Goal: Contribute content: Add original content to the website for others to see

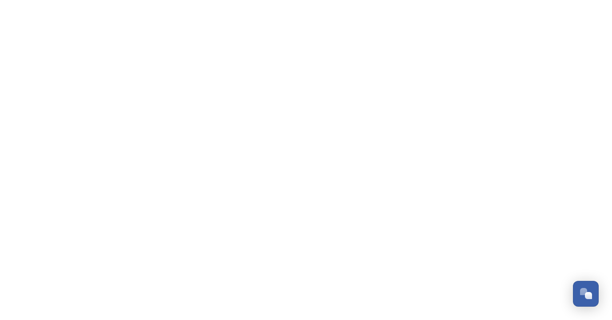
scroll to position [2359, 0]
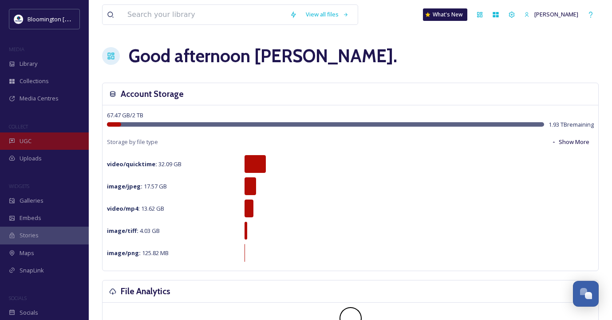
click at [55, 143] on div "UGC" at bounding box center [44, 140] width 89 height 17
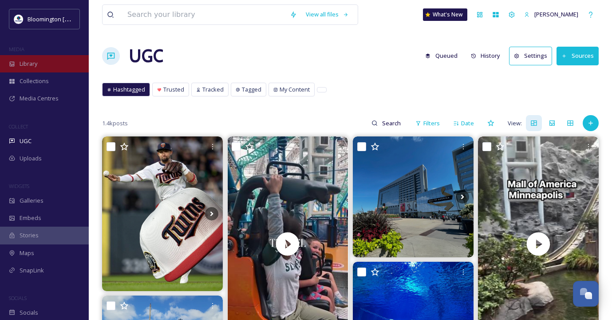
click at [48, 57] on div "Library" at bounding box center [44, 63] width 89 height 17
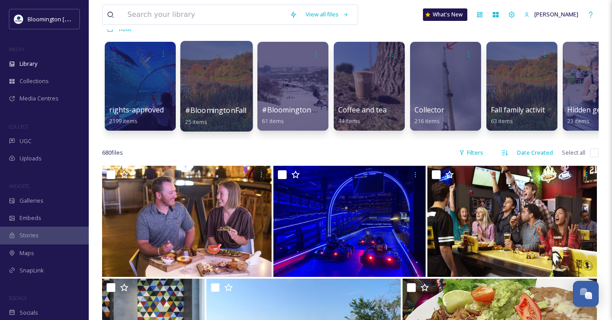
scroll to position [64, 0]
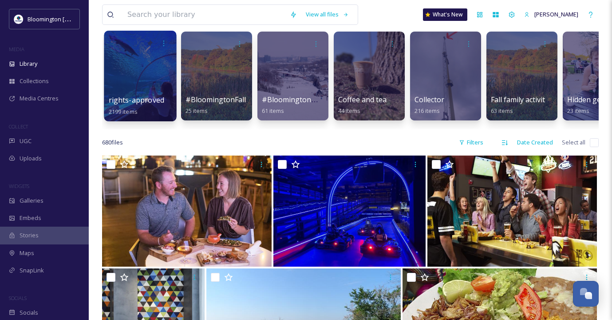
click at [128, 77] on div at bounding box center [140, 76] width 72 height 91
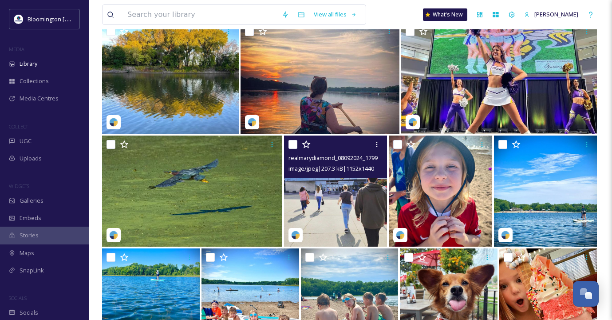
scroll to position [7204, 0]
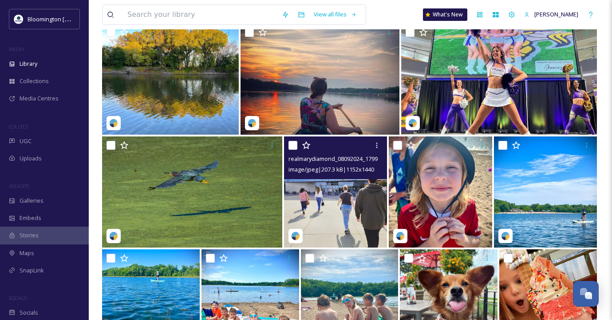
click at [335, 206] on img at bounding box center [335, 191] width 103 height 111
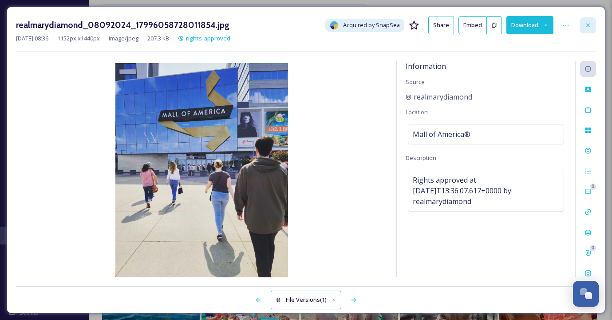
click at [588, 24] on icon at bounding box center [588, 25] width 7 height 7
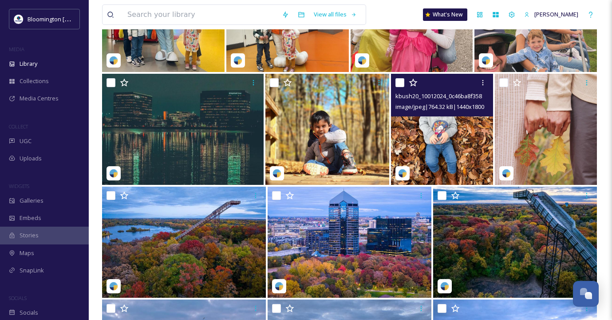
scroll to position [6572, 0]
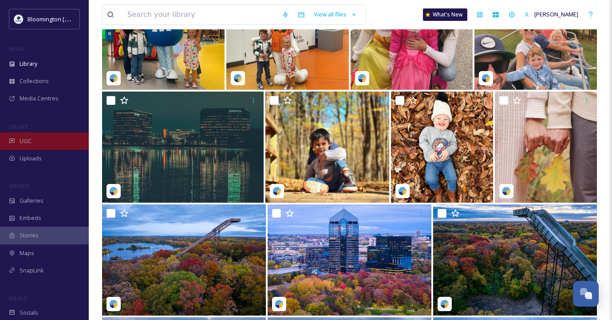
click at [21, 143] on span "UGC" at bounding box center [26, 141] width 12 height 8
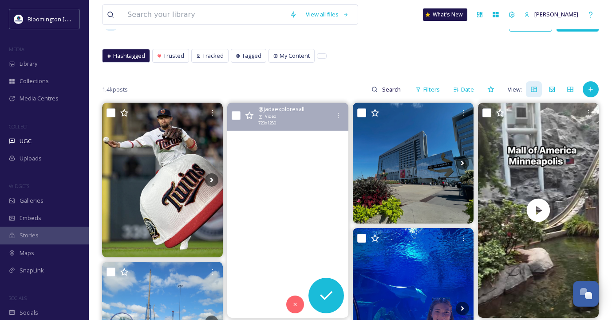
scroll to position [28, 0]
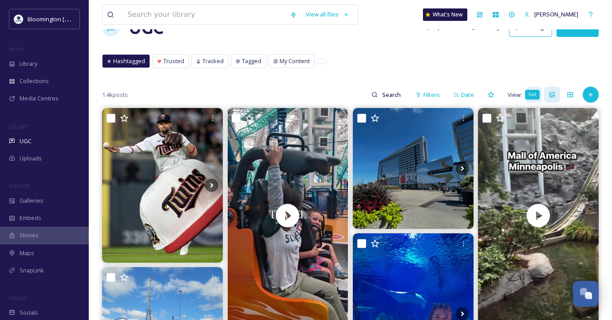
click at [553, 93] on icon at bounding box center [552, 94] width 5 height 5
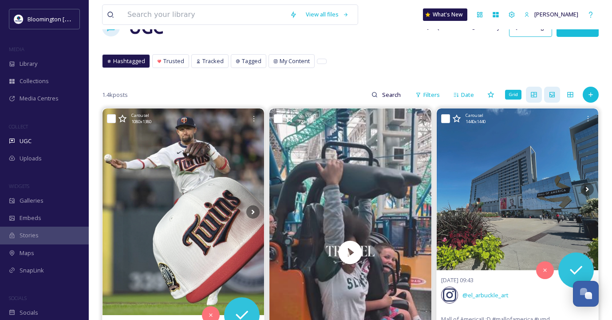
click at [532, 94] on icon at bounding box center [534, 94] width 6 height 5
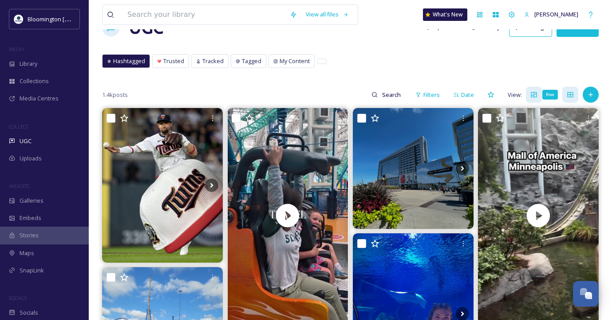
click at [574, 94] on icon at bounding box center [570, 94] width 7 height 7
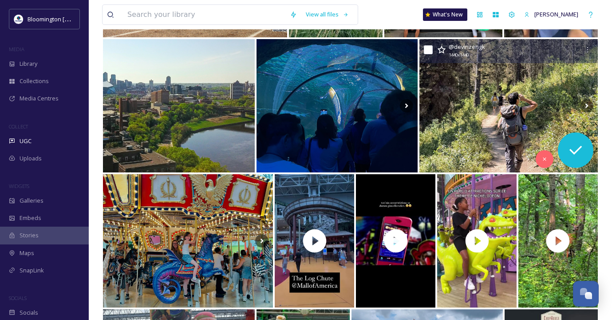
scroll to position [639, 0]
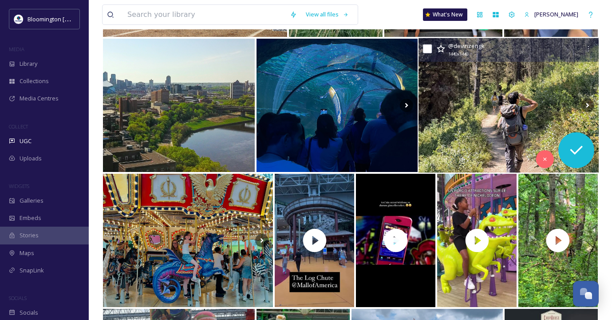
click at [503, 127] on img at bounding box center [509, 105] width 180 height 135
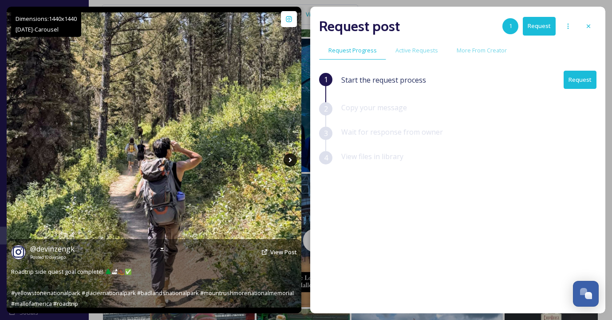
click at [289, 159] on icon at bounding box center [290, 159] width 13 height 13
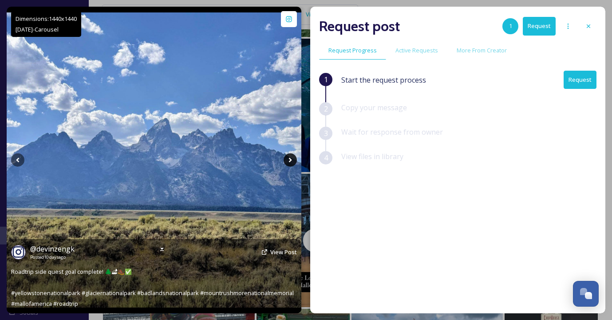
click at [292, 159] on icon at bounding box center [290, 159] width 13 height 13
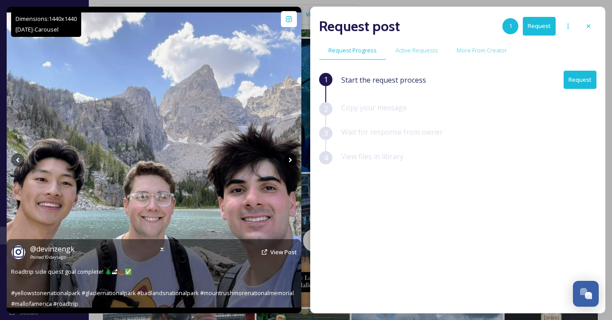
click at [292, 159] on icon at bounding box center [290, 159] width 13 height 13
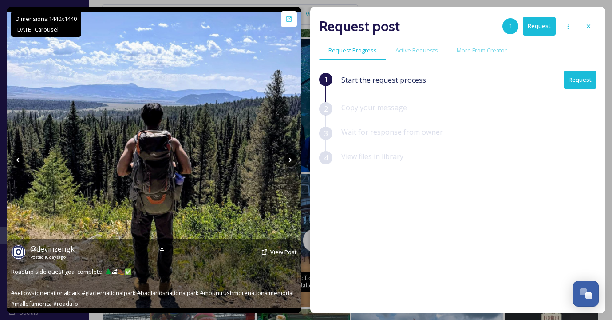
click at [292, 159] on icon at bounding box center [290, 159] width 13 height 13
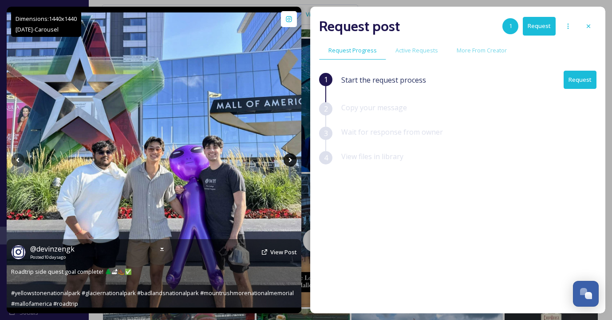
click at [292, 159] on icon at bounding box center [290, 159] width 13 height 13
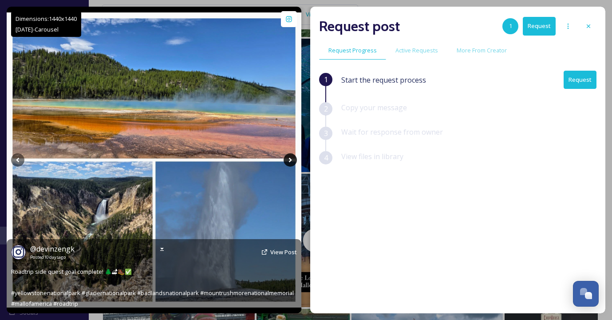
click at [292, 159] on icon at bounding box center [290, 159] width 13 height 13
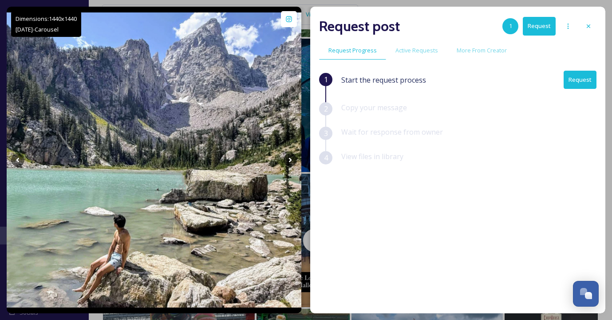
click at [584, 24] on div at bounding box center [589, 26] width 16 height 16
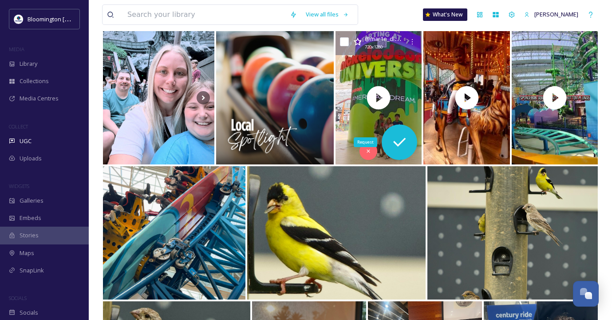
scroll to position [1458, 0]
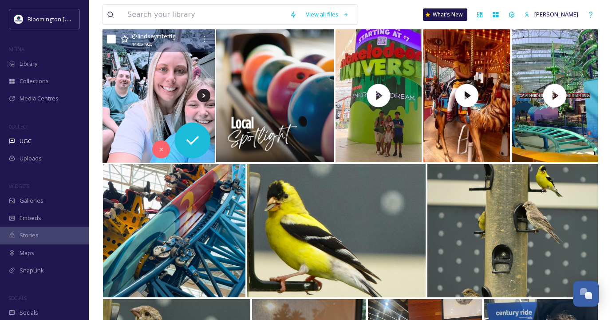
click at [205, 91] on icon at bounding box center [203, 95] width 13 height 13
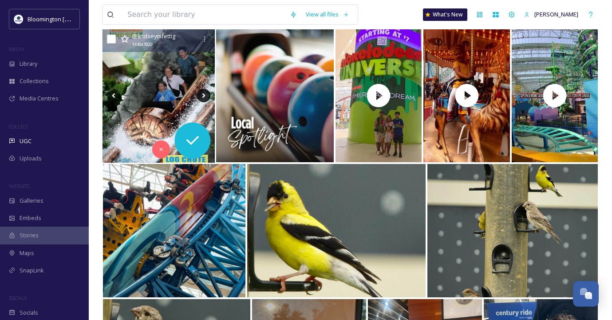
click at [204, 94] on icon at bounding box center [203, 95] width 13 height 13
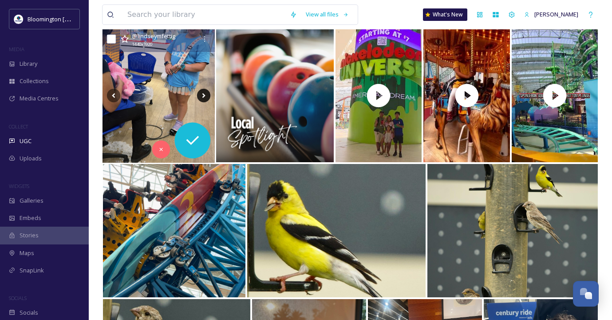
click at [204, 94] on icon at bounding box center [203, 95] width 13 height 13
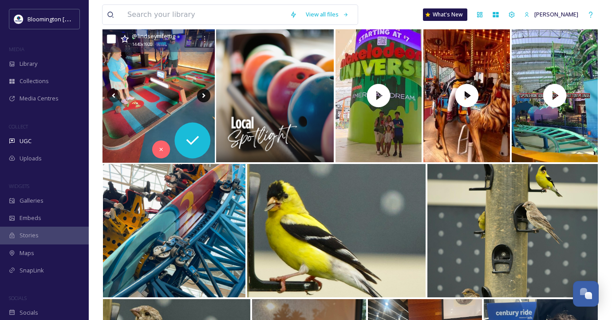
click at [204, 94] on icon at bounding box center [203, 95] width 13 height 13
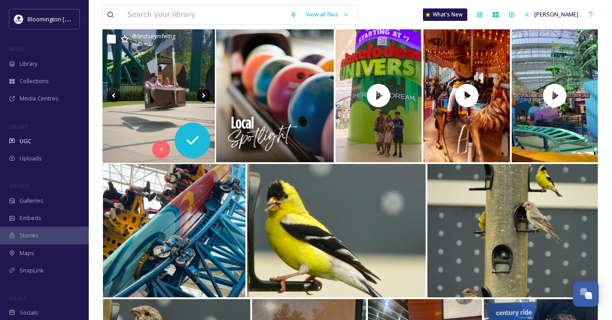
click at [204, 94] on icon at bounding box center [203, 95] width 13 height 13
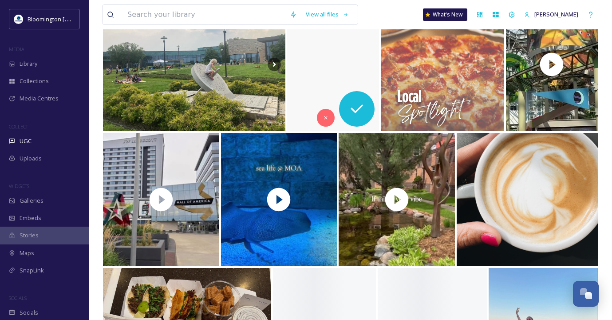
scroll to position [2607, 0]
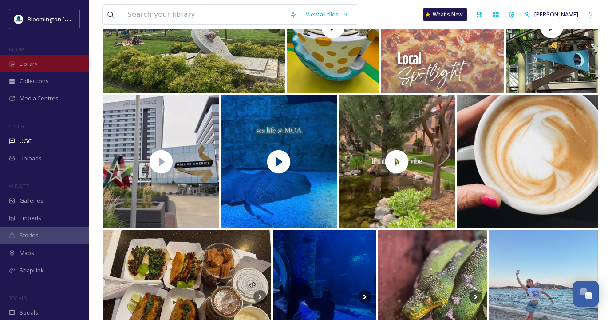
click at [27, 62] on span "Library" at bounding box center [29, 64] width 18 height 8
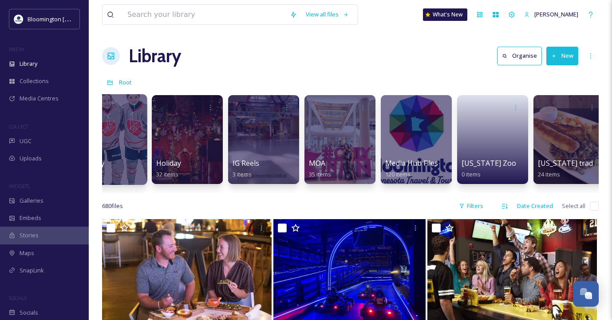
scroll to position [0, 647]
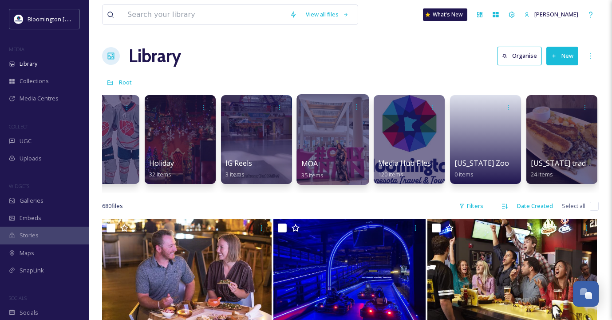
click at [319, 140] on div at bounding box center [333, 139] width 72 height 91
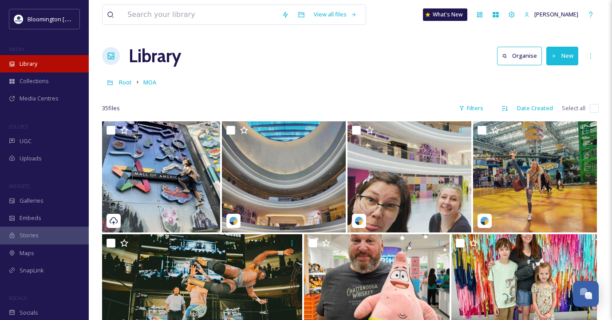
click at [36, 65] on span "Library" at bounding box center [29, 64] width 18 height 8
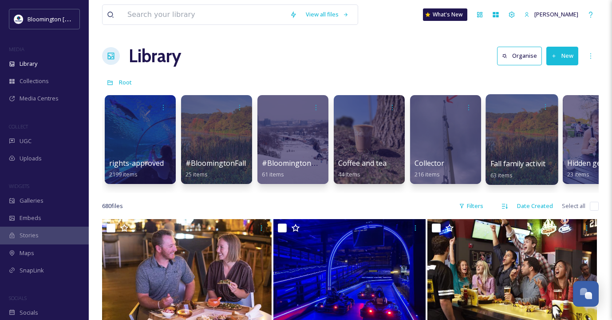
click at [517, 138] on div at bounding box center [522, 139] width 72 height 91
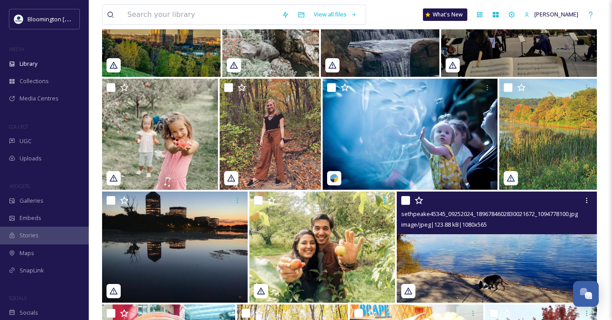
scroll to position [944, 0]
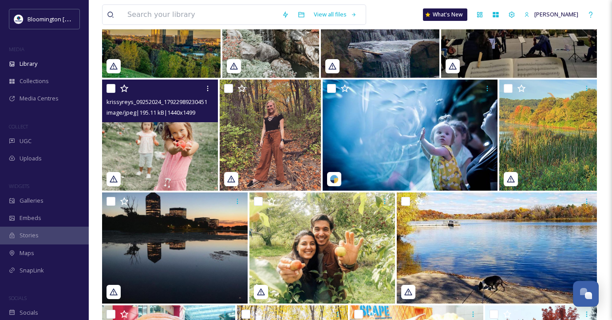
click at [192, 143] on img at bounding box center [160, 134] width 116 height 111
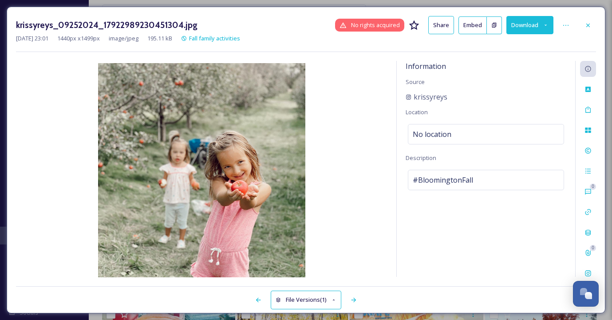
drag, startPoint x: 587, startPoint y: 20, endPoint x: 582, endPoint y: 26, distance: 8.5
click at [587, 20] on div at bounding box center [588, 25] width 16 height 16
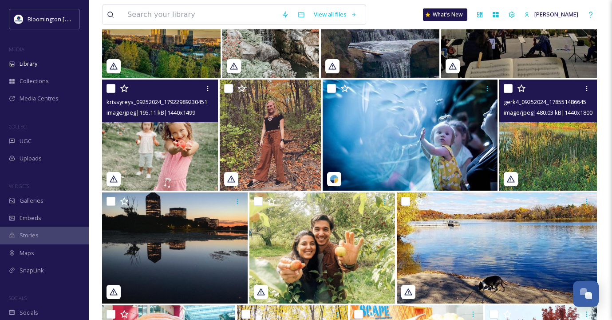
click at [525, 137] on img at bounding box center [549, 134] width 98 height 111
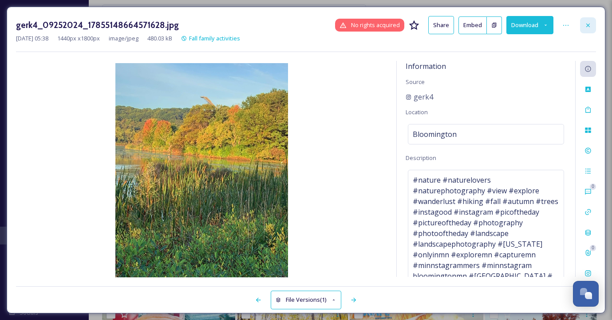
click at [588, 22] on icon at bounding box center [588, 25] width 7 height 7
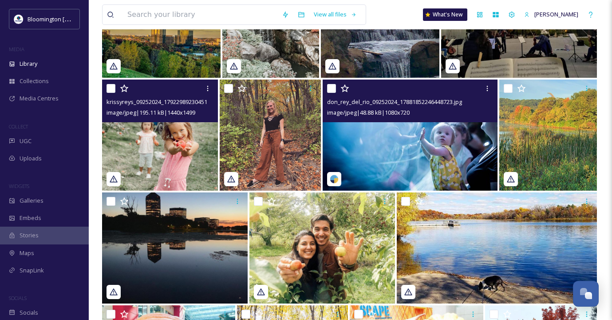
click at [439, 117] on div "image/jpeg | 48.88 kB | 1080 x 720" at bounding box center [411, 112] width 168 height 11
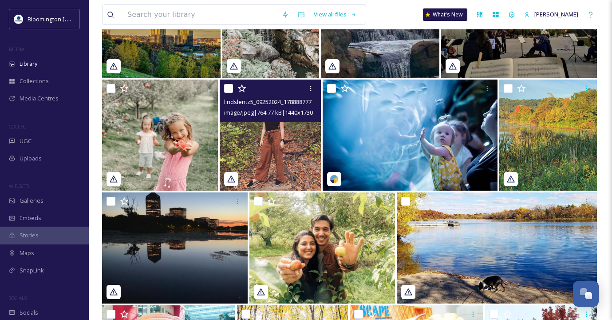
click at [255, 149] on img at bounding box center [271, 134] width 102 height 111
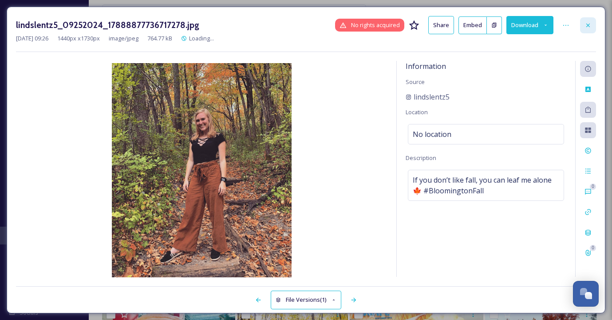
click at [592, 28] on div at bounding box center [588, 25] width 16 height 16
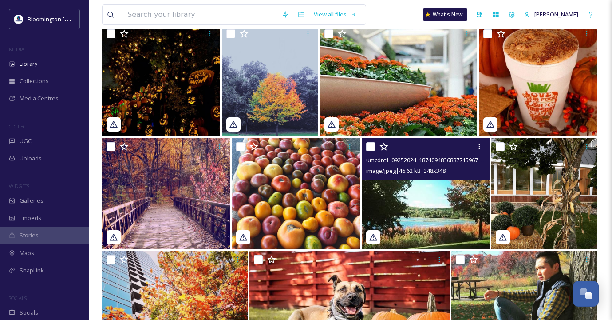
scroll to position [1445, 0]
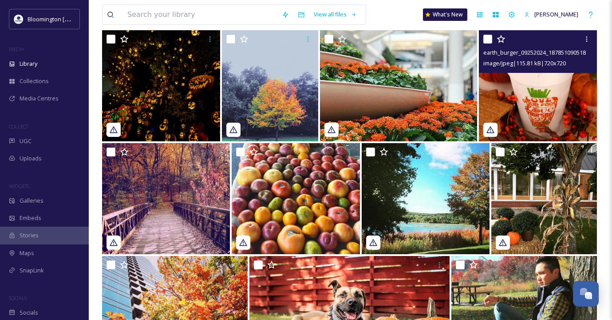
click at [541, 103] on img at bounding box center [538, 85] width 118 height 111
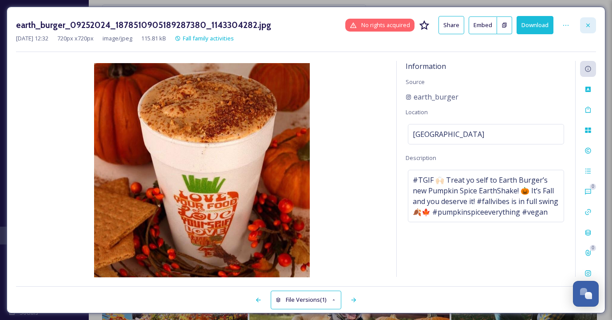
click at [589, 24] on icon at bounding box center [588, 25] width 7 height 7
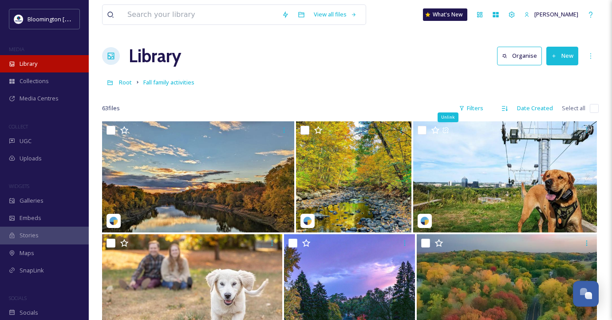
click at [51, 60] on div "Library" at bounding box center [44, 63] width 89 height 17
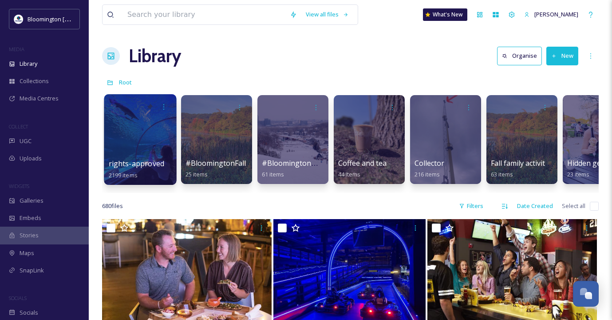
click at [150, 148] on div at bounding box center [140, 139] width 72 height 91
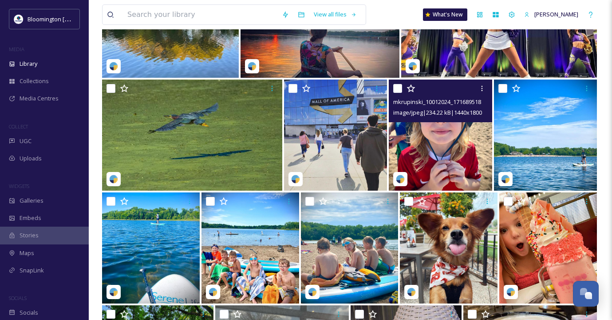
scroll to position [7262, 0]
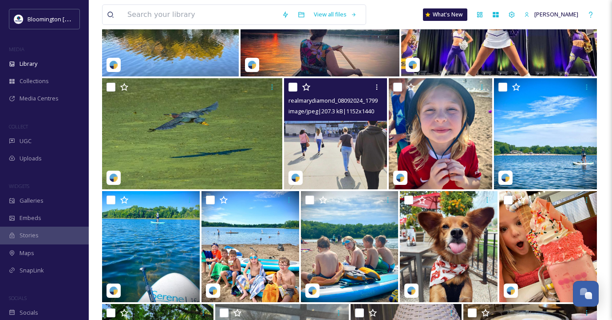
click at [293, 88] on input "checkbox" at bounding box center [293, 87] width 9 height 9
checkbox input "true"
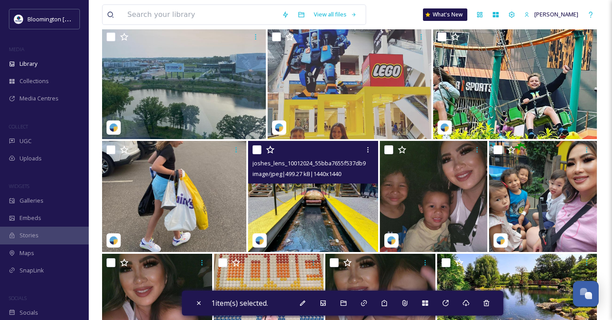
scroll to position [9677, 0]
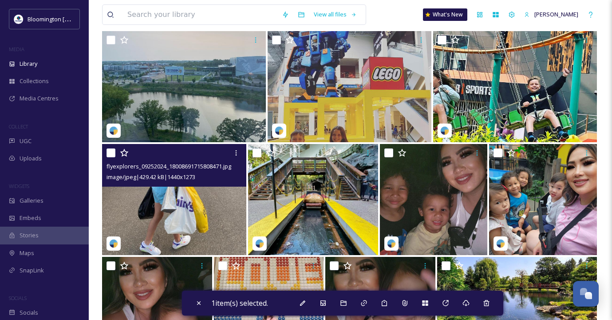
drag, startPoint x: 112, startPoint y: 151, endPoint x: 118, endPoint y: 151, distance: 5.8
click at [112, 151] on input "checkbox" at bounding box center [111, 152] width 9 height 9
checkbox input "true"
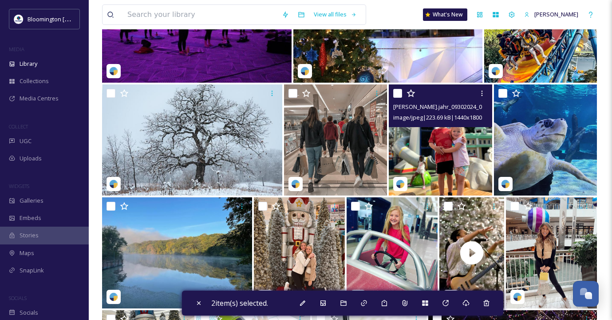
scroll to position [19199, 0]
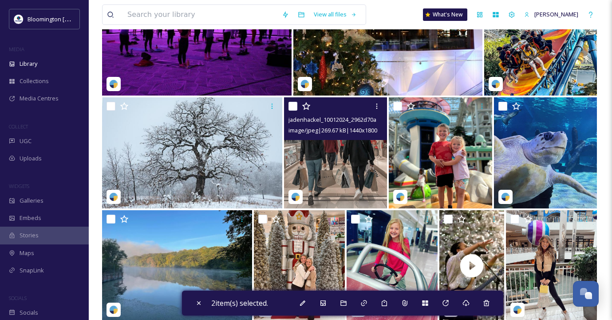
click at [291, 103] on input "checkbox" at bounding box center [293, 106] width 9 height 9
checkbox input "true"
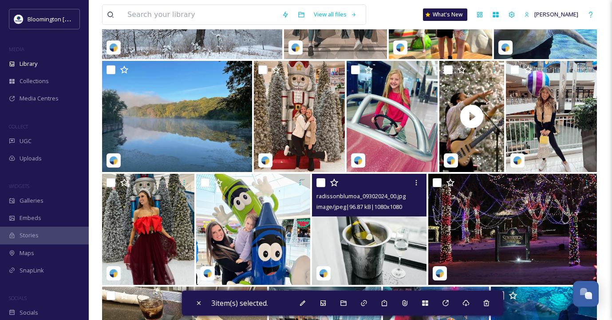
scroll to position [19343, 0]
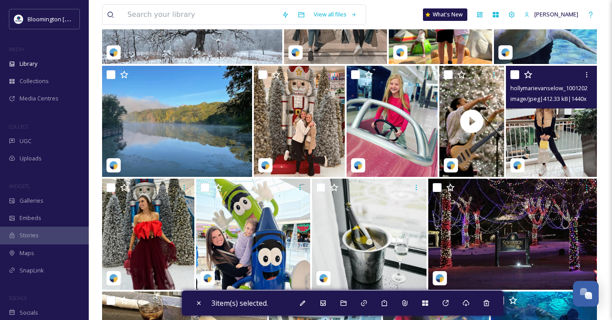
click at [516, 71] on input "checkbox" at bounding box center [515, 74] width 9 height 9
checkbox input "true"
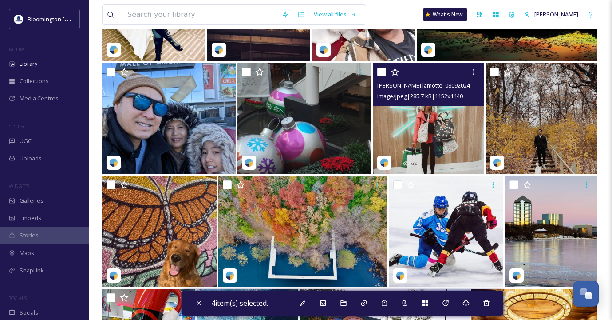
scroll to position [20930, 0]
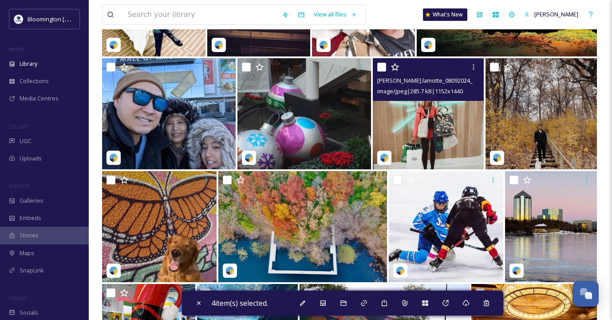
click at [383, 66] on input "checkbox" at bounding box center [381, 67] width 9 height 9
checkbox input "true"
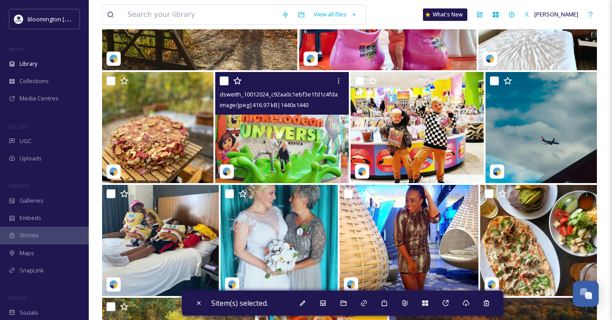
scroll to position [21934, 0]
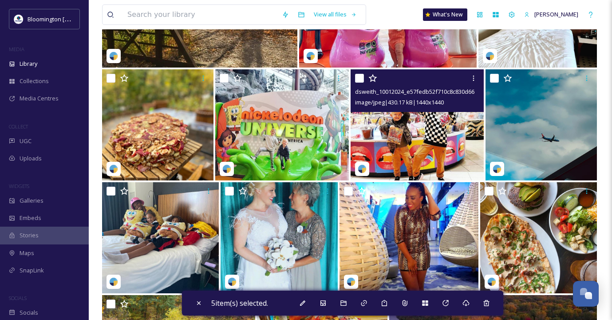
click at [361, 78] on input "checkbox" at bounding box center [359, 78] width 9 height 9
checkbox input "true"
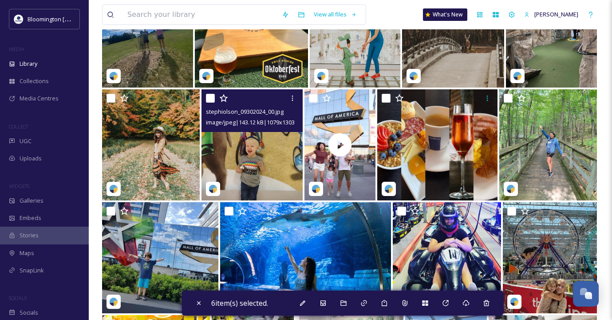
scroll to position [23043, 0]
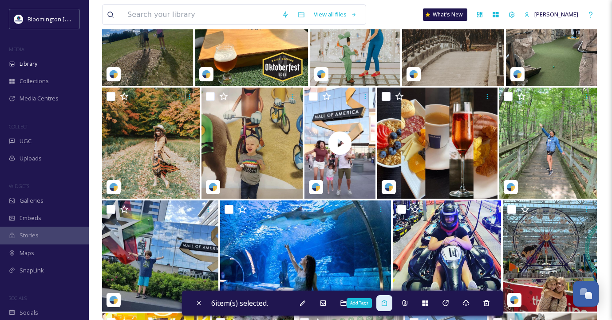
click at [387, 305] on icon at bounding box center [384, 302] width 7 height 7
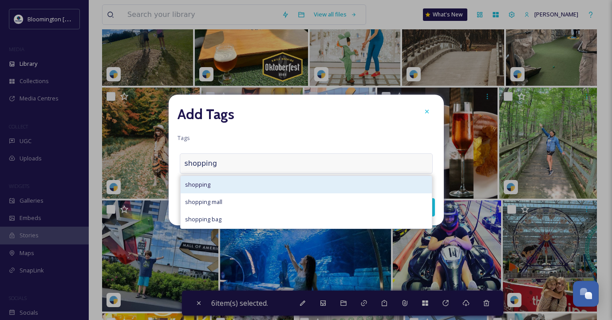
type input "shopping"
click at [226, 186] on div "shopping" at bounding box center [306, 184] width 251 height 17
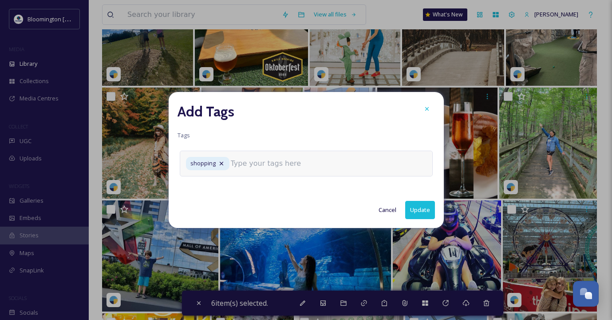
click at [253, 162] on input at bounding box center [275, 163] width 89 height 11
click at [423, 208] on button "Update" at bounding box center [420, 210] width 30 height 18
checkbox input "false"
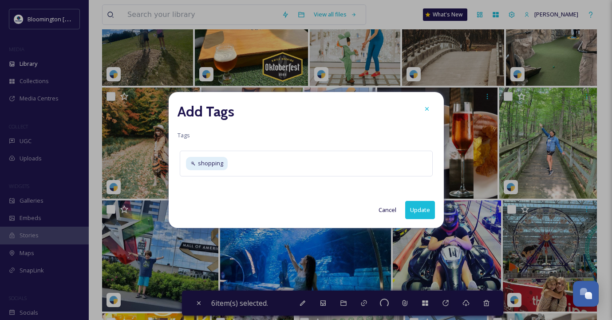
checkbox input "false"
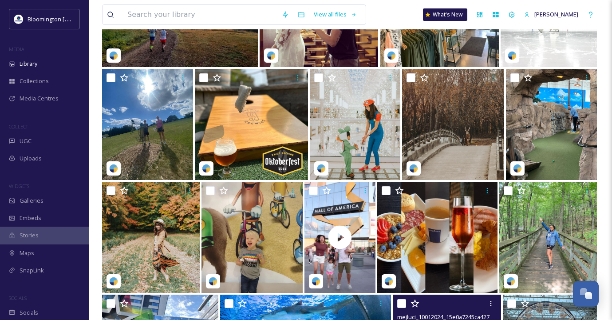
scroll to position [22917, 0]
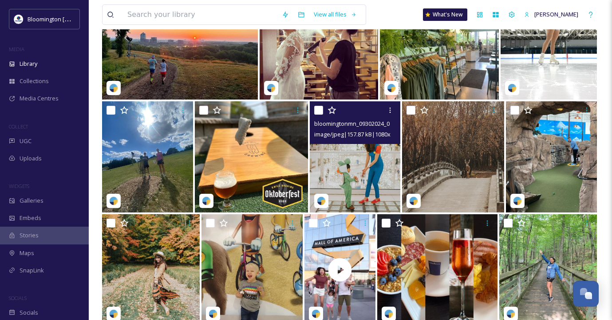
click at [318, 111] on input "checkbox" at bounding box center [318, 110] width 9 height 9
checkbox input "true"
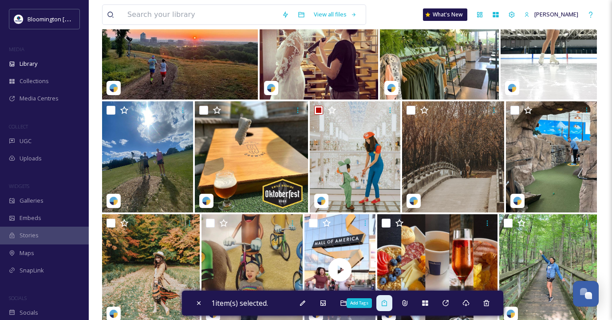
click at [388, 303] on icon at bounding box center [384, 302] width 7 height 7
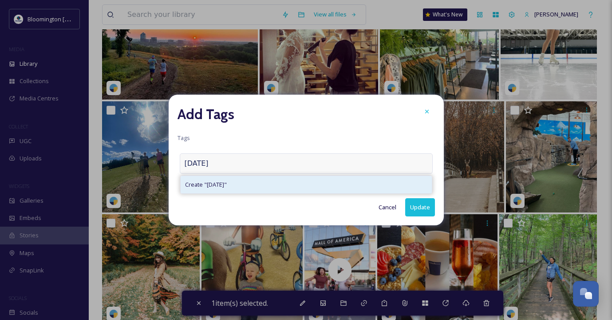
type input "[DATE]"
click at [238, 181] on div "Create " [DATE] "" at bounding box center [306, 184] width 251 height 17
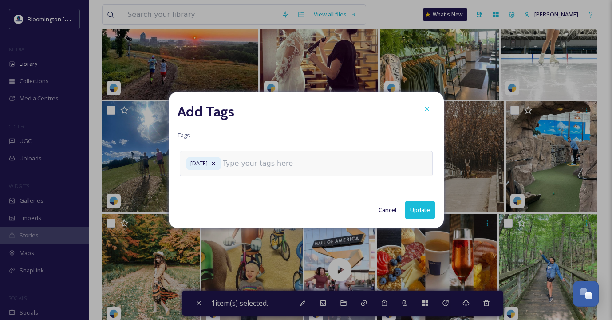
click at [243, 164] on input at bounding box center [267, 163] width 89 height 11
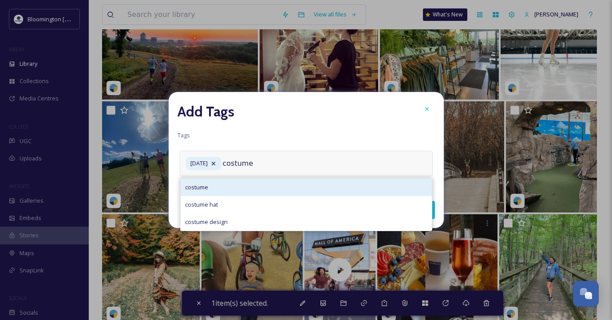
type input "costume"
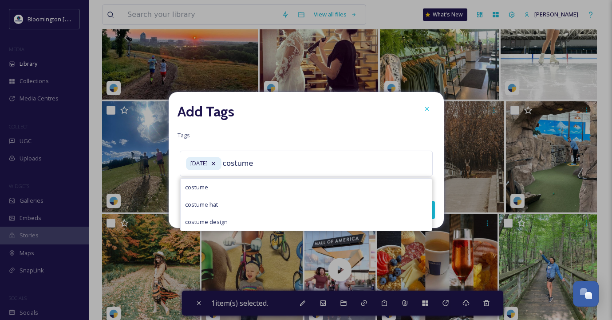
click at [238, 185] on div "costume" at bounding box center [306, 187] width 251 height 17
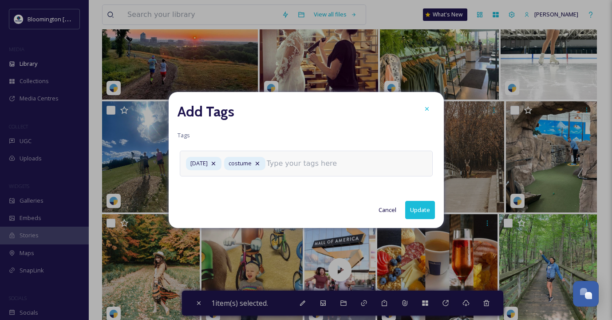
click at [334, 162] on input at bounding box center [311, 163] width 89 height 11
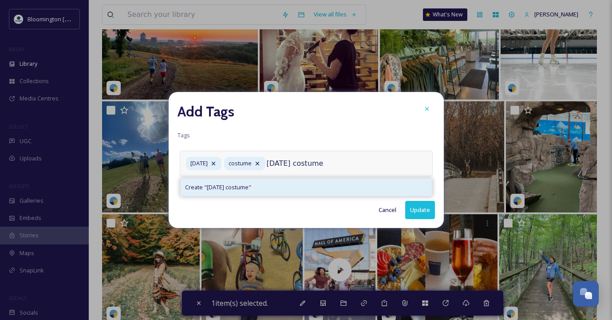
type input "[DATE] costume"
click at [289, 185] on div "Create " [DATE] costume "" at bounding box center [306, 187] width 251 height 17
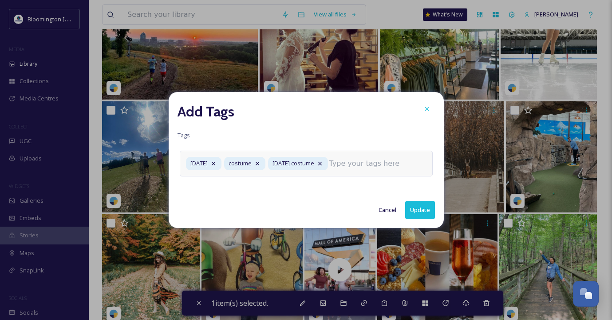
click at [377, 161] on input at bounding box center [373, 163] width 89 height 11
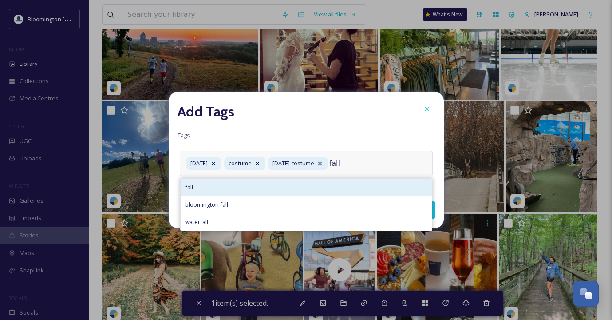
type input "fall"
click at [304, 189] on div "fall" at bounding box center [306, 187] width 251 height 17
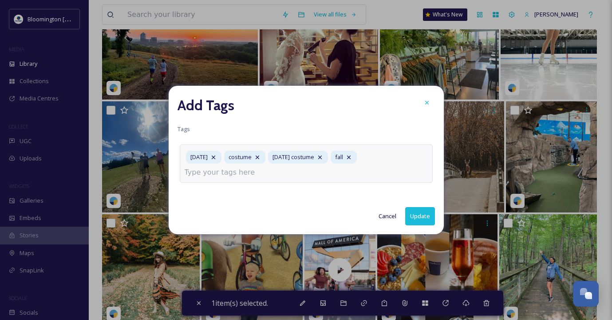
click at [307, 171] on div "[DATE] costume [DATE] costume fall" at bounding box center [306, 163] width 253 height 38
click at [237, 171] on input at bounding box center [229, 172] width 89 height 11
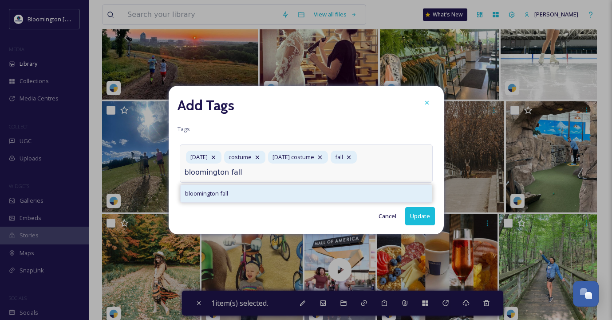
type input "bloomington fall"
click at [238, 193] on div "bloomington fall" at bounding box center [306, 193] width 251 height 17
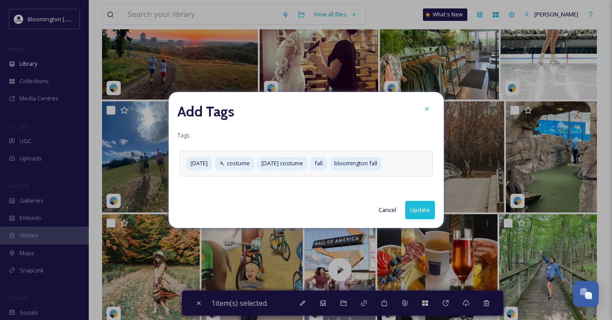
click at [426, 218] on button "Update" at bounding box center [420, 210] width 30 height 18
checkbox input "false"
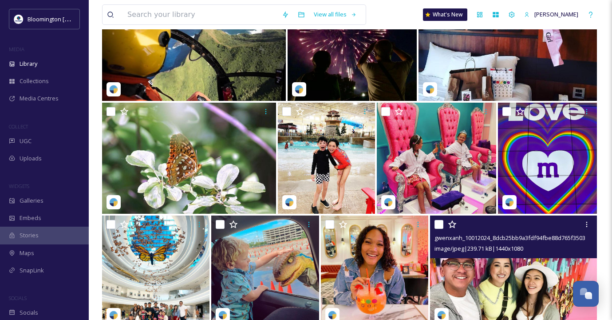
scroll to position [33180, 0]
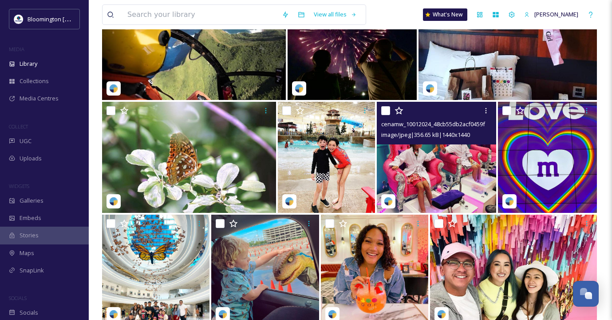
click at [385, 111] on input "checkbox" at bounding box center [385, 110] width 9 height 9
checkbox input "true"
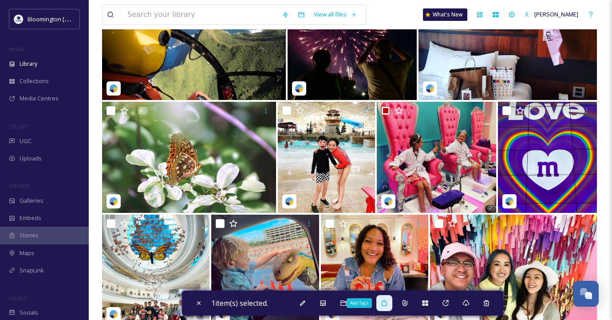
click at [387, 302] on icon at bounding box center [384, 302] width 7 height 7
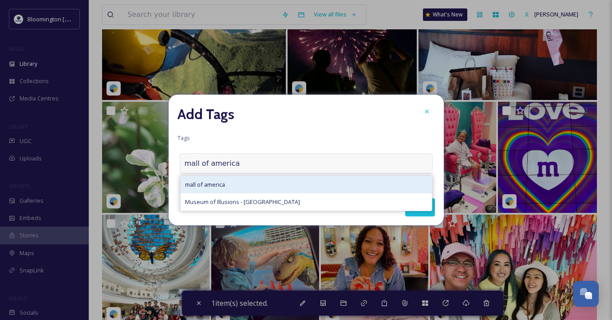
type input "mall of america"
click at [273, 183] on div "mall of america" at bounding box center [306, 184] width 251 height 17
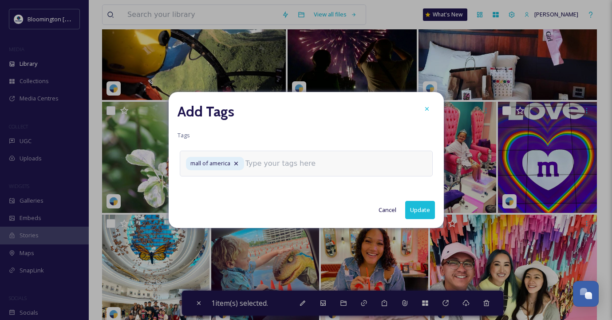
click at [278, 162] on input at bounding box center [290, 163] width 89 height 11
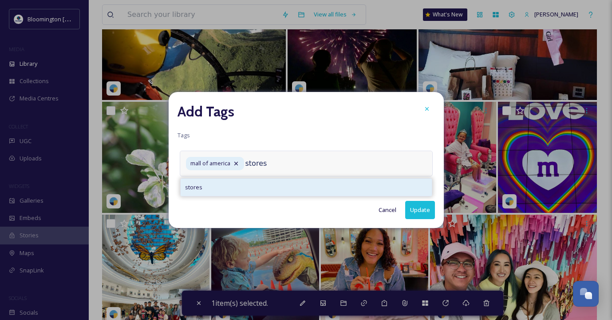
type input "stores"
click at [255, 185] on div "stores" at bounding box center [306, 187] width 251 height 17
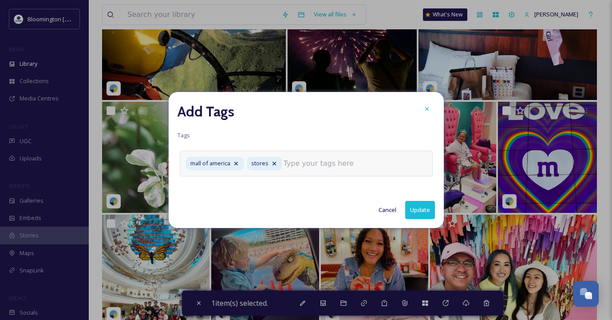
click at [312, 166] on input at bounding box center [328, 163] width 89 height 11
type input "s"
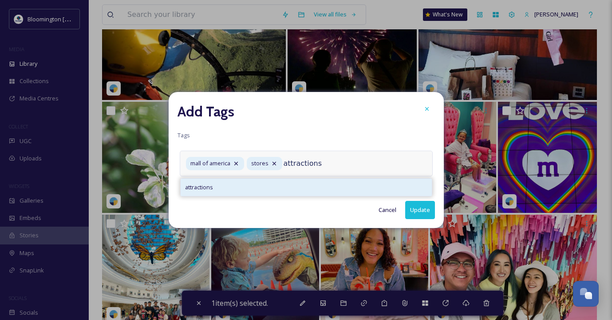
type input "attractions"
click at [257, 188] on div "attractions" at bounding box center [306, 187] width 251 height 17
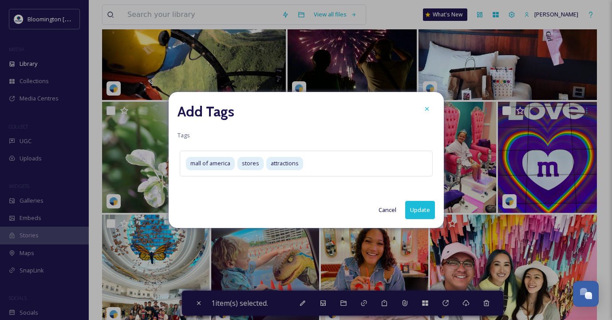
click at [427, 205] on button "Update" at bounding box center [420, 210] width 30 height 18
checkbox input "false"
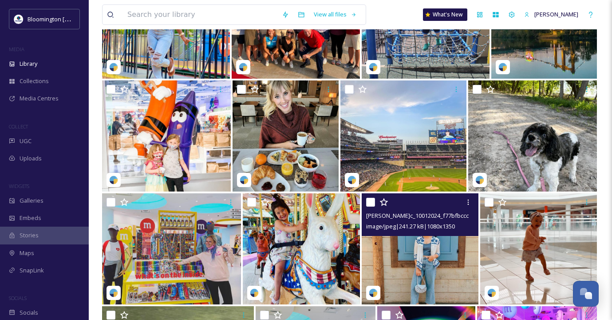
scroll to position [33654, 0]
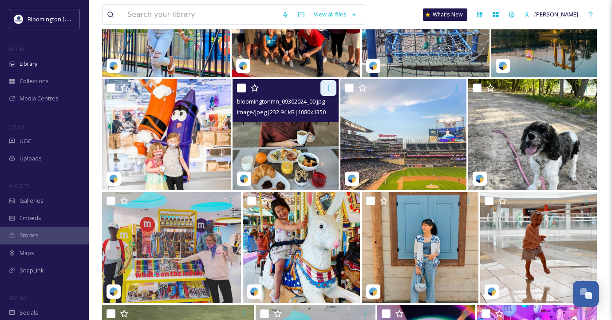
click at [325, 90] on icon at bounding box center [328, 87] width 7 height 7
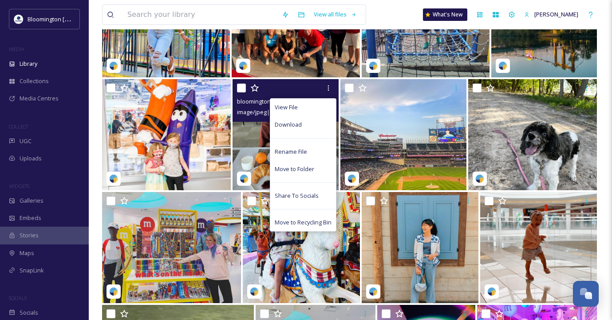
click at [250, 135] on img at bounding box center [286, 134] width 107 height 111
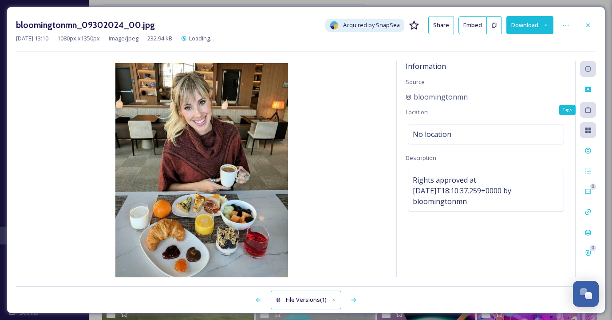
click at [592, 107] on div "Tags" at bounding box center [588, 110] width 16 height 16
click at [589, 108] on icon at bounding box center [588, 109] width 7 height 7
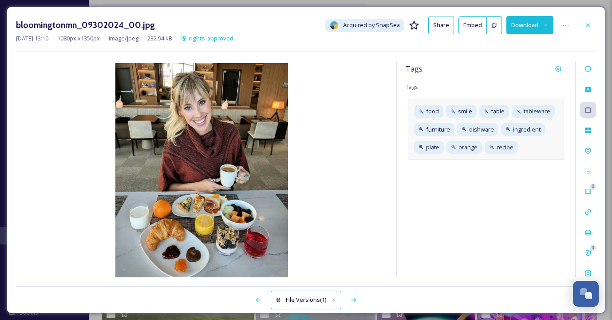
click at [535, 147] on div "food smile table tableware furniture dishware ingredient plate orange recipe" at bounding box center [486, 129] width 156 height 61
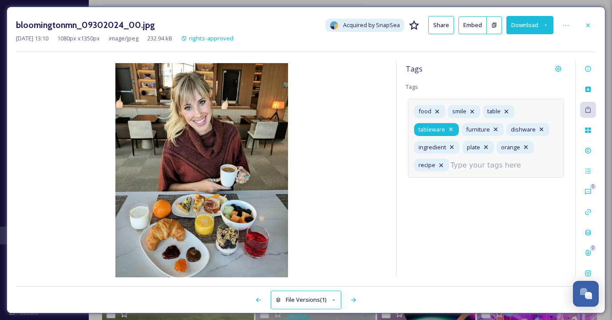
click at [449, 128] on icon at bounding box center [451, 129] width 7 height 7
click at [451, 128] on icon at bounding box center [451, 129] width 7 height 7
click at [449, 128] on icon at bounding box center [449, 129] width 4 height 4
click at [449, 129] on icon at bounding box center [449, 129] width 7 height 7
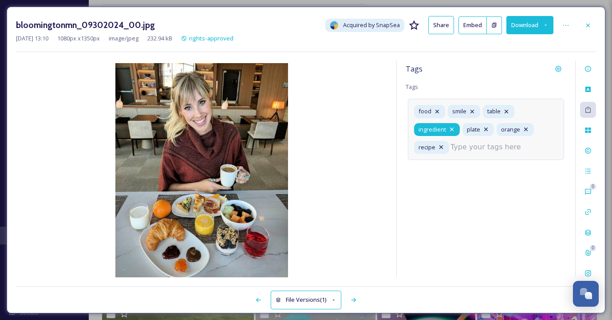
click at [453, 128] on icon at bounding box center [452, 129] width 4 height 4
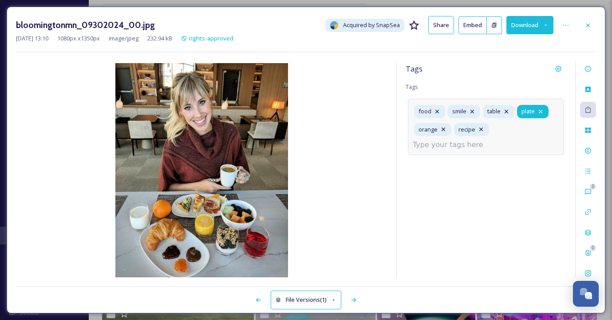
click at [539, 110] on icon at bounding box center [540, 111] width 7 height 7
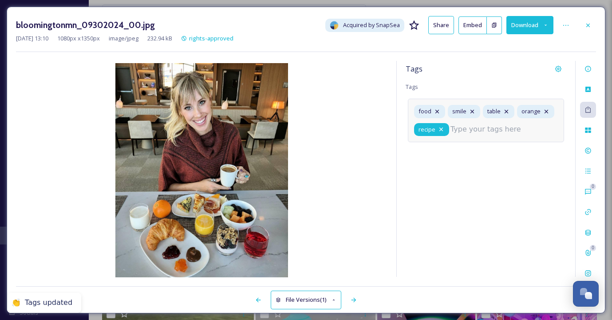
click at [442, 129] on icon at bounding box center [441, 129] width 7 height 7
click at [449, 130] on input at bounding box center [457, 127] width 89 height 11
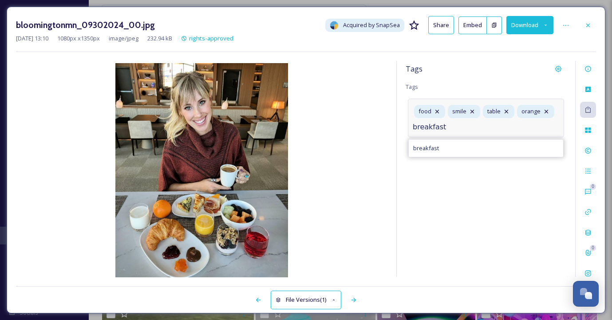
type input "breakfast"
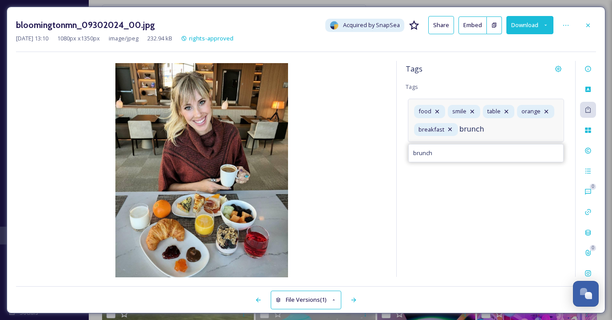
type input "brunch"
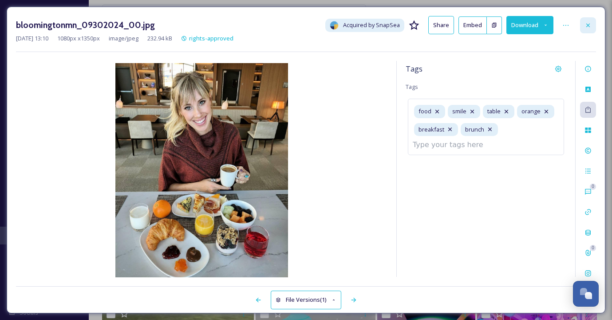
click at [589, 22] on icon at bounding box center [588, 25] width 7 height 7
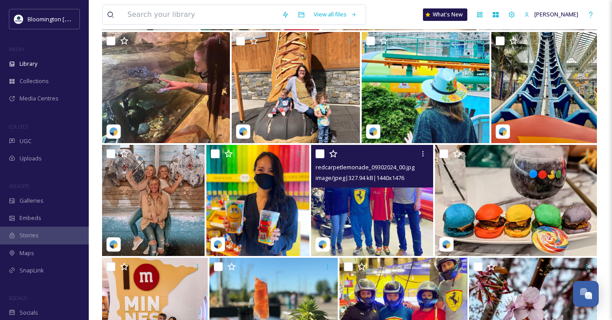
scroll to position [35166, 0]
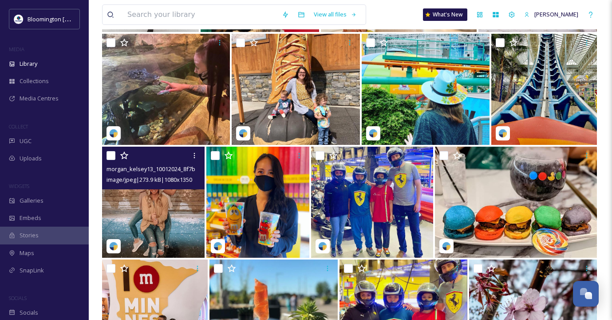
click at [111, 156] on input "checkbox" at bounding box center [111, 155] width 9 height 9
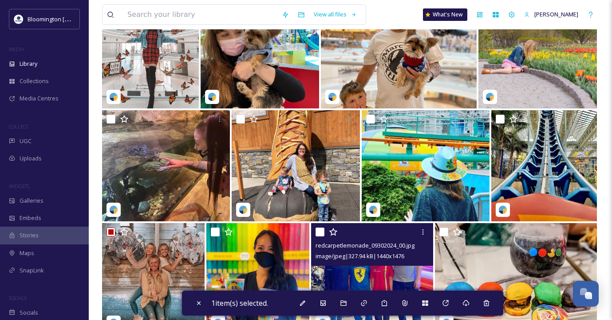
scroll to position [35155, 0]
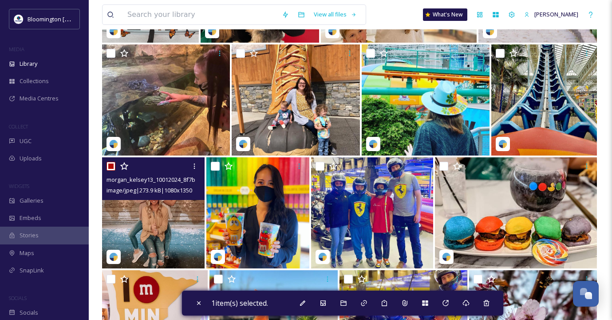
click at [111, 168] on input "checkbox" at bounding box center [111, 166] width 9 height 9
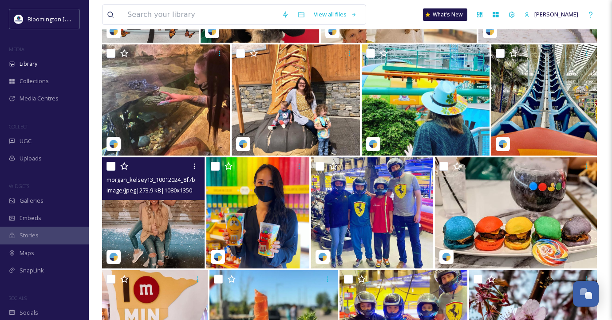
click at [109, 166] on input "checkbox" at bounding box center [111, 166] width 9 height 9
checkbox input "true"
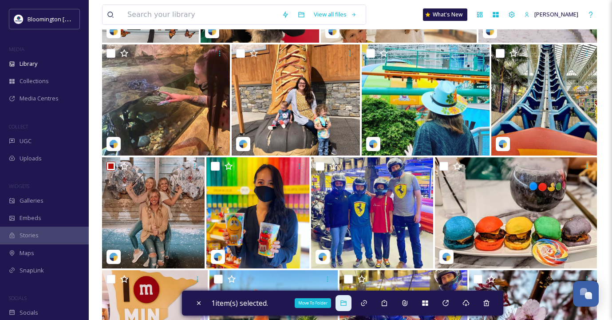
click at [346, 302] on icon at bounding box center [344, 302] width 6 height 5
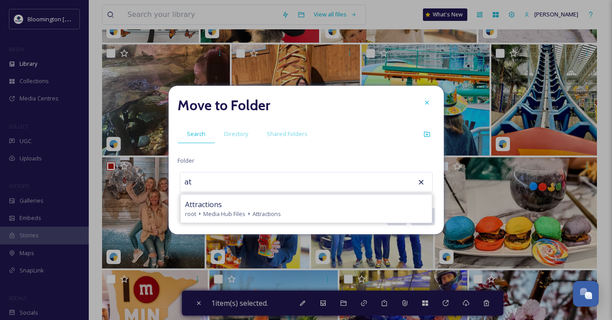
type input "a"
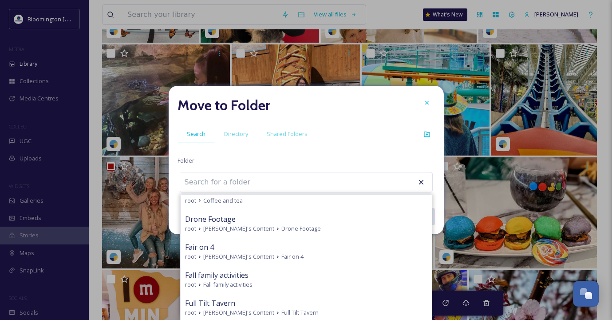
scroll to position [0, 0]
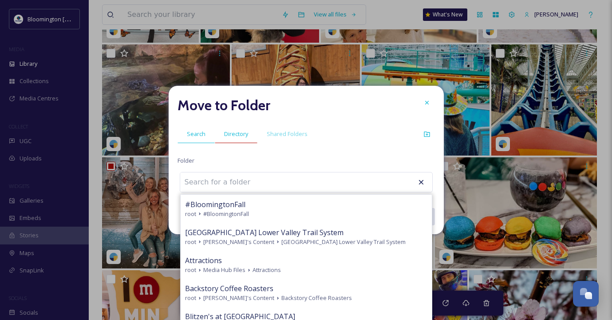
click at [238, 130] on span "Directory" at bounding box center [236, 134] width 24 height 8
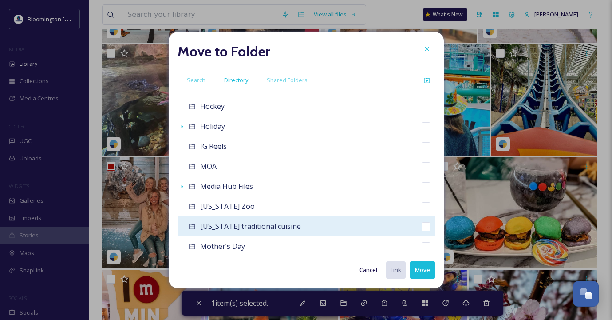
scroll to position [154, 0]
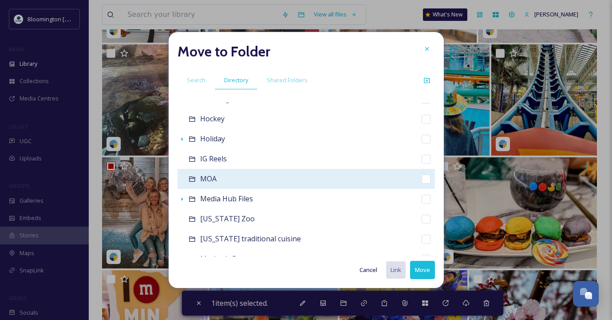
click at [424, 181] on input "checkbox" at bounding box center [426, 179] width 9 height 9
checkbox input "true"
checkbox input "false"
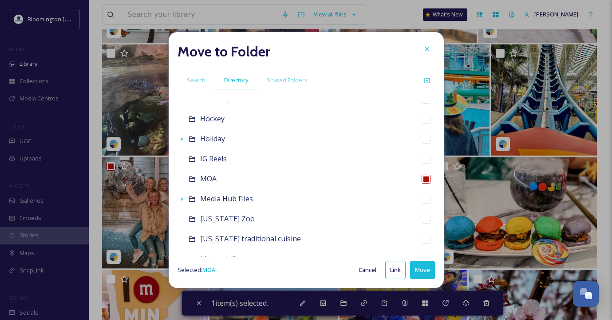
click at [424, 271] on button "Move" at bounding box center [422, 270] width 25 height 18
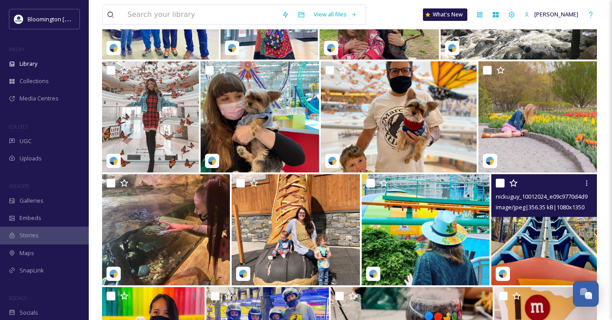
scroll to position [35026, 0]
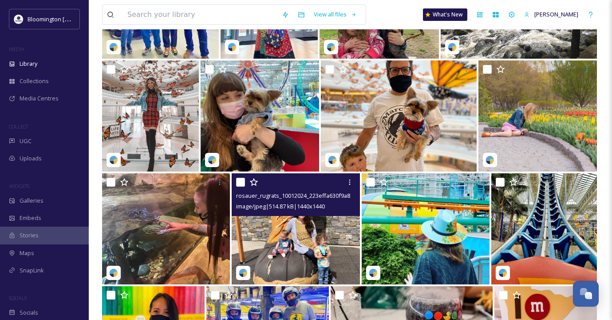
click at [240, 183] on input "checkbox" at bounding box center [240, 182] width 9 height 9
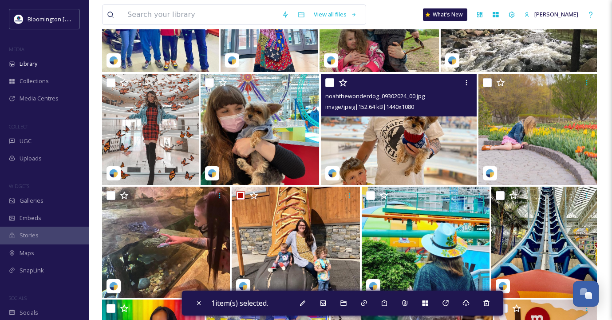
scroll to position [35019, 0]
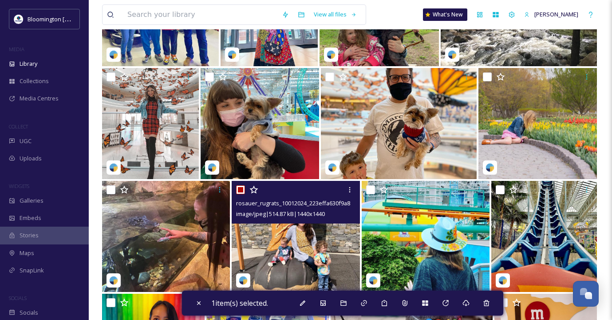
click at [242, 188] on input "checkbox" at bounding box center [240, 189] width 9 height 9
checkbox input "false"
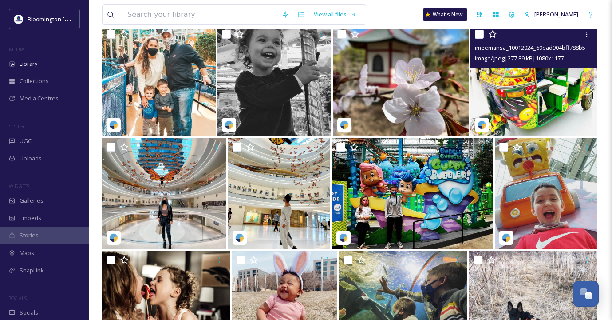
scroll to position [35793, 0]
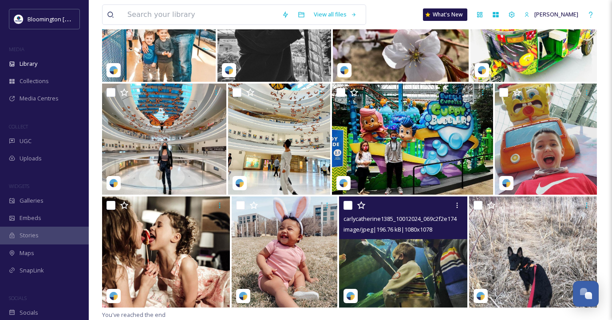
click at [345, 206] on input "checkbox" at bounding box center [348, 205] width 9 height 9
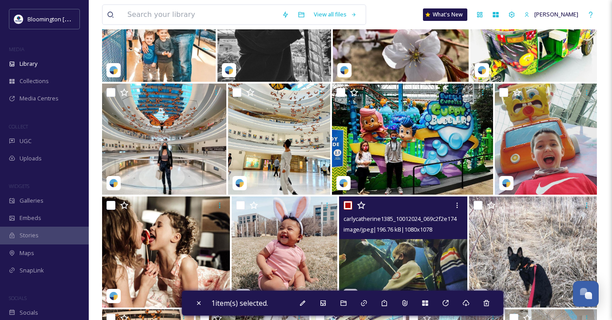
click at [347, 206] on input "checkbox" at bounding box center [348, 205] width 9 height 9
checkbox input "false"
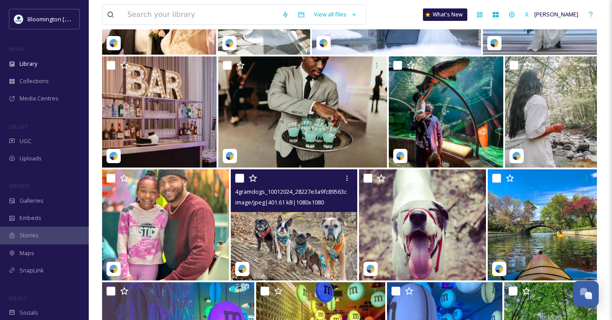
scroll to position [34467, 0]
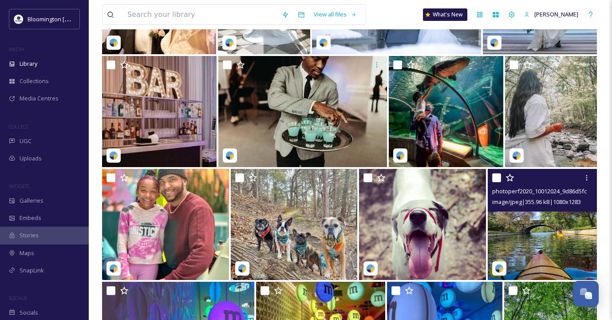
click at [496, 178] on input "checkbox" at bounding box center [496, 177] width 9 height 9
checkbox input "true"
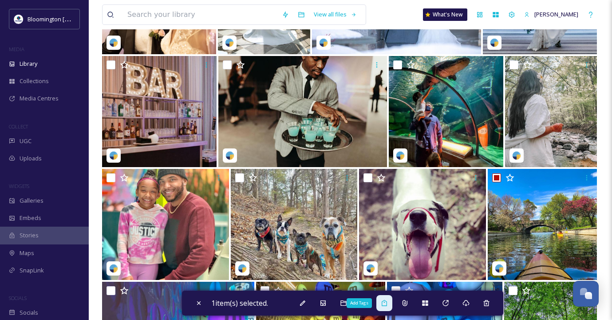
click at [387, 304] on icon at bounding box center [384, 302] width 7 height 7
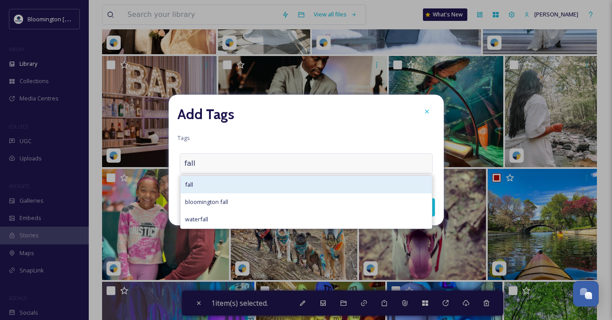
type input "fall"
click at [255, 182] on div "fall" at bounding box center [306, 184] width 251 height 17
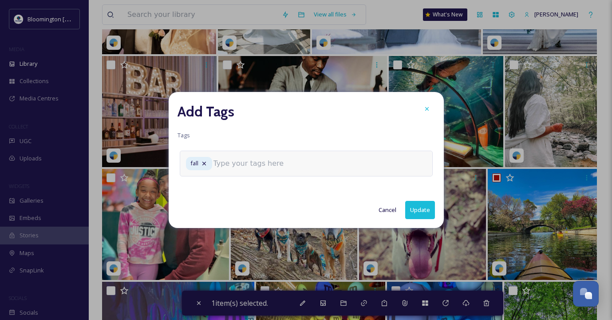
click at [256, 162] on input at bounding box center [258, 163] width 89 height 11
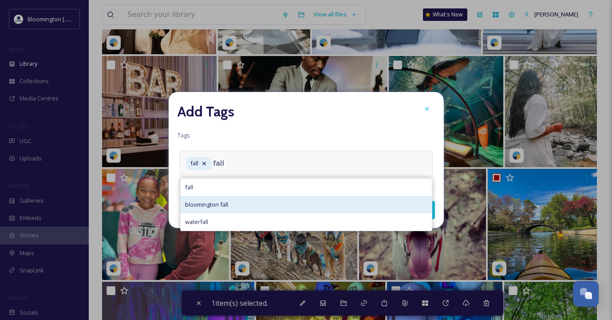
type input "fall"
click at [241, 204] on div "bloomington fall" at bounding box center [306, 204] width 251 height 17
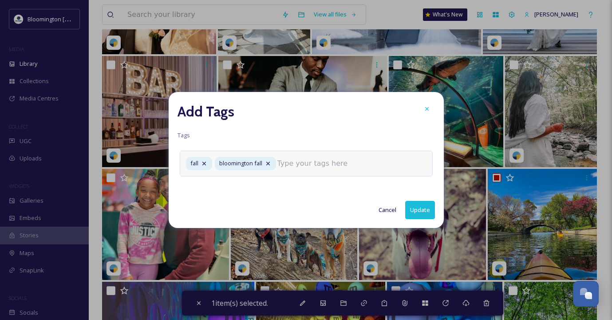
click at [299, 162] on input at bounding box center [322, 163] width 89 height 11
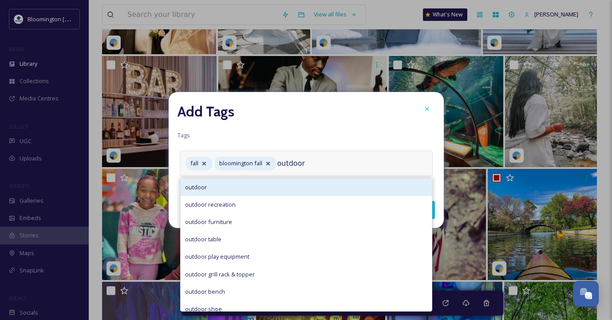
type input "outdoor"
click at [262, 192] on div "outdoor" at bounding box center [306, 187] width 251 height 17
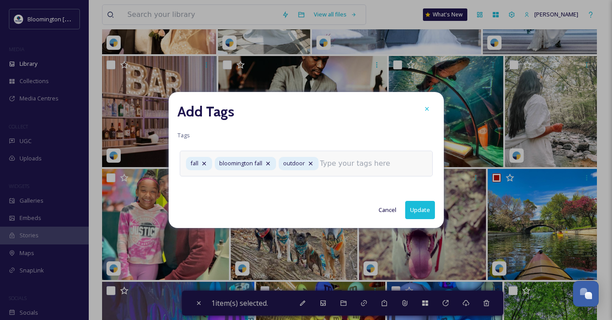
click at [353, 163] on input at bounding box center [364, 163] width 89 height 11
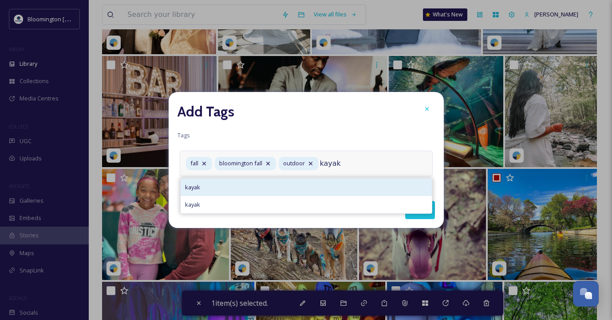
type input "kayak"
click at [290, 184] on div "kayak" at bounding box center [306, 187] width 251 height 17
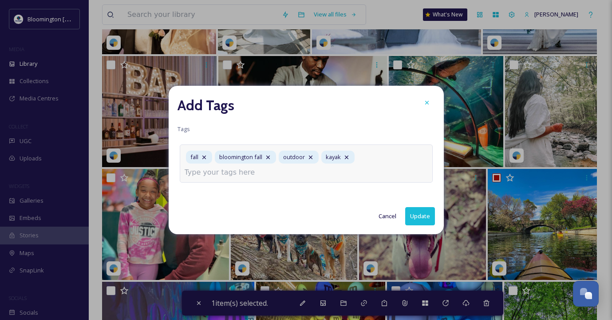
click at [302, 172] on div "fall bloomington fall outdoor kayak" at bounding box center [306, 163] width 253 height 38
click at [254, 171] on input at bounding box center [229, 172] width 89 height 11
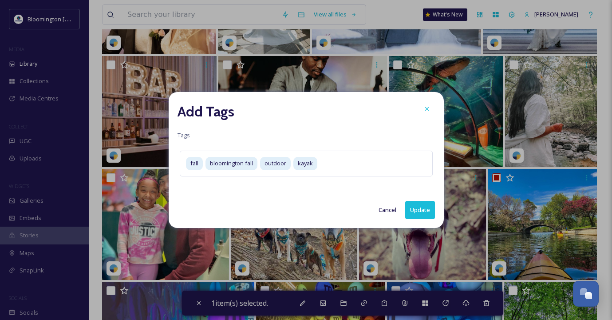
click at [419, 209] on button "Update" at bounding box center [420, 210] width 30 height 18
checkbox input "false"
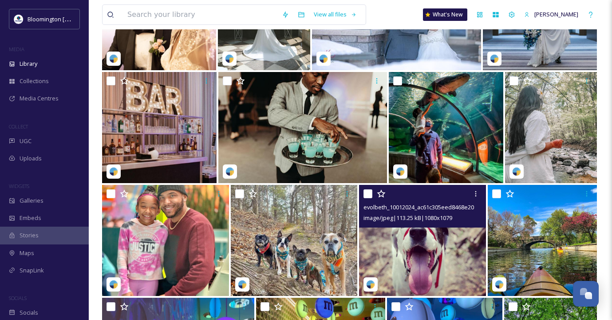
scroll to position [34453, 0]
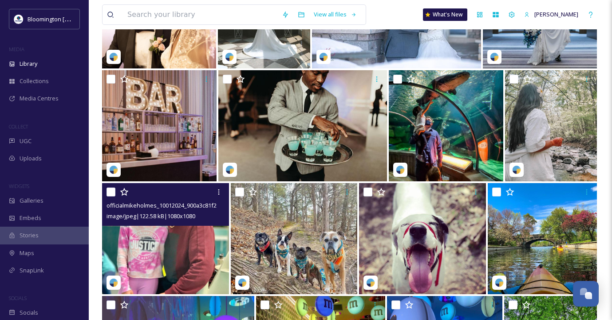
click at [175, 239] on img at bounding box center [165, 238] width 127 height 111
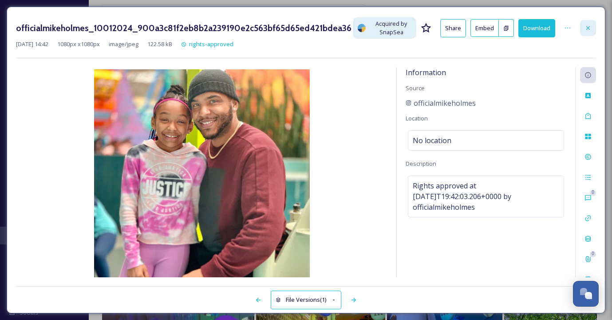
click at [587, 27] on icon at bounding box center [589, 28] width 4 height 4
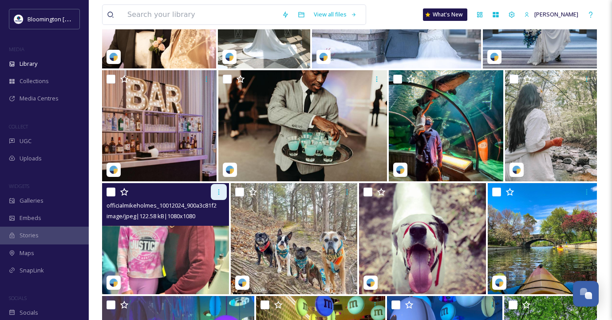
click at [215, 193] on icon at bounding box center [218, 191] width 7 height 7
click at [111, 191] on input "checkbox" at bounding box center [111, 191] width 9 height 9
checkbox input "true"
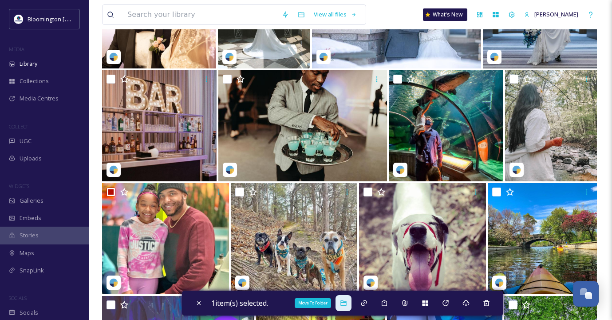
click at [347, 304] on icon at bounding box center [343, 302] width 7 height 7
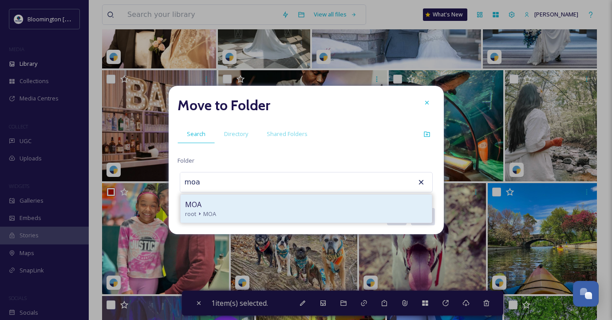
click at [225, 205] on div "MOA" at bounding box center [306, 204] width 242 height 11
type input "MOA"
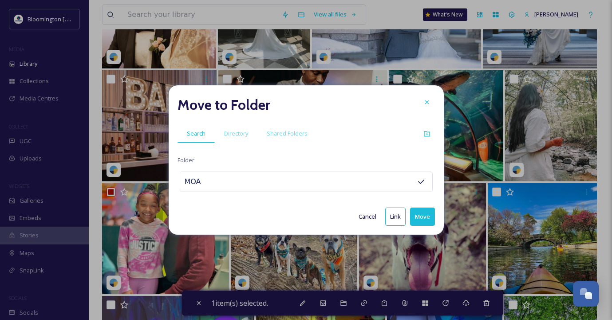
click at [418, 217] on button "Move" at bounding box center [422, 216] width 25 height 18
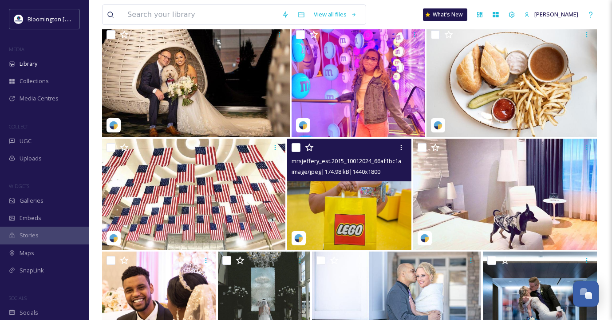
scroll to position [34157, 0]
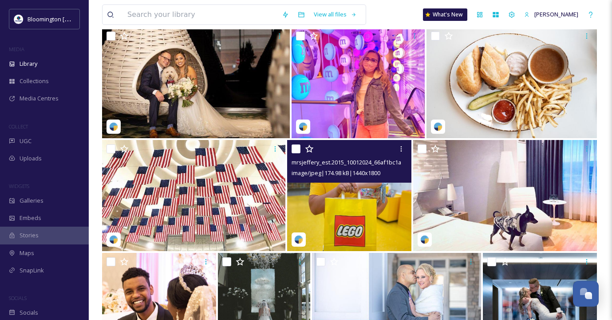
click at [296, 148] on input "checkbox" at bounding box center [296, 148] width 9 height 9
checkbox input "true"
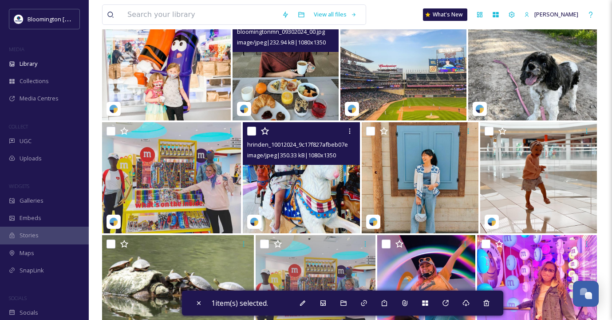
scroll to position [33723, 0]
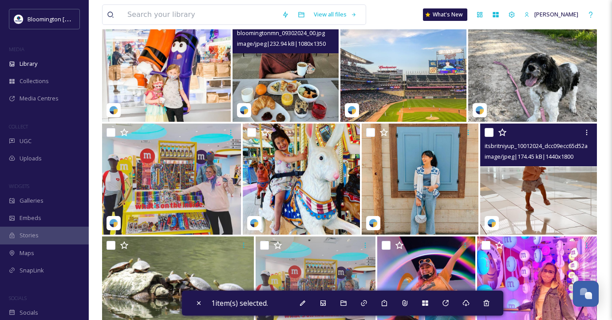
click at [490, 133] on input "checkbox" at bounding box center [489, 132] width 9 height 9
checkbox input "true"
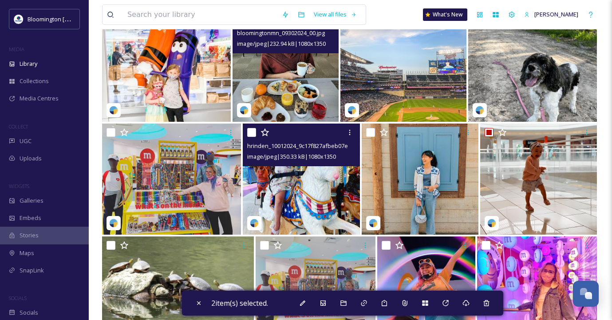
click at [254, 132] on input "checkbox" at bounding box center [251, 132] width 9 height 9
checkbox input "true"
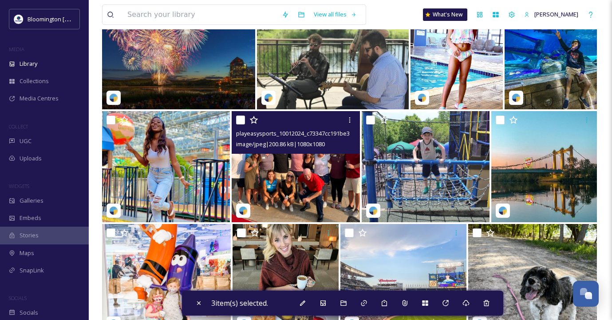
scroll to position [33507, 0]
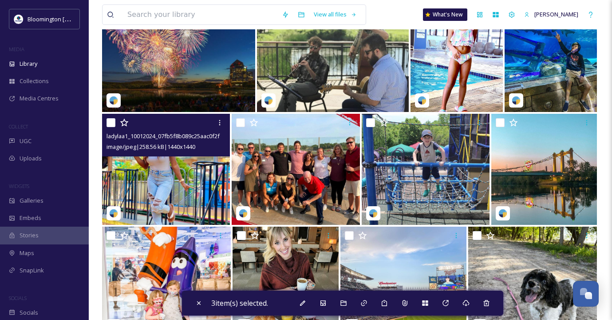
click at [112, 125] on input "checkbox" at bounding box center [111, 122] width 9 height 9
checkbox input "true"
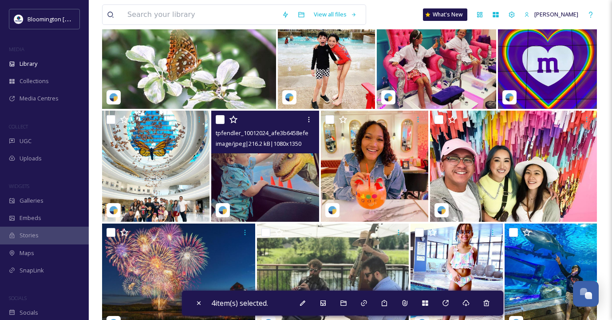
scroll to position [33281, 0]
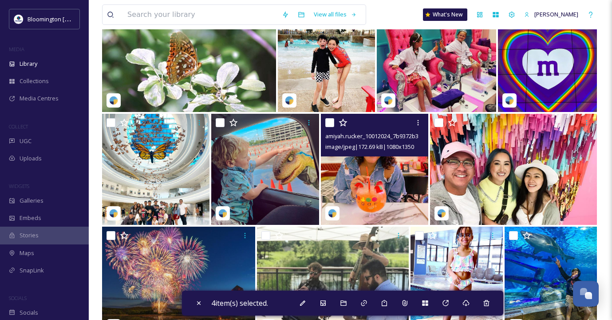
click at [329, 122] on input "checkbox" at bounding box center [329, 122] width 9 height 9
checkbox input "true"
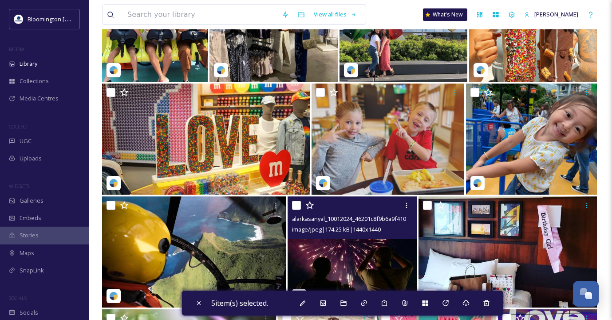
scroll to position [32965, 0]
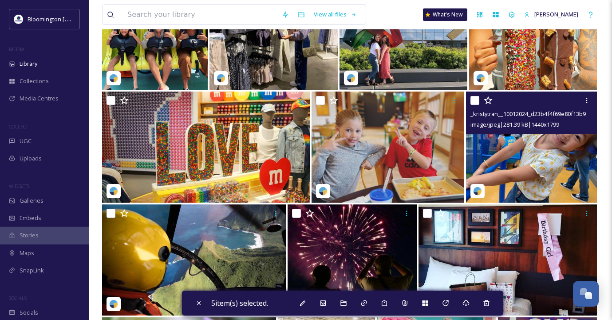
click at [474, 100] on input "checkbox" at bounding box center [475, 100] width 9 height 9
checkbox input "true"
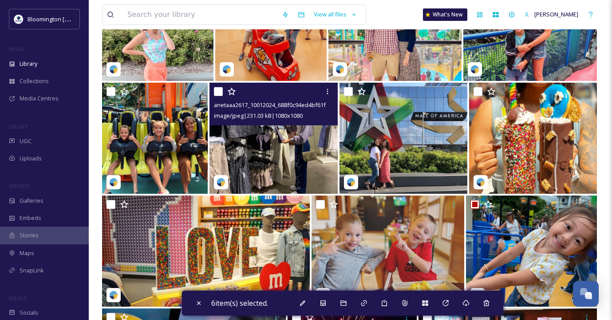
scroll to position [32864, 0]
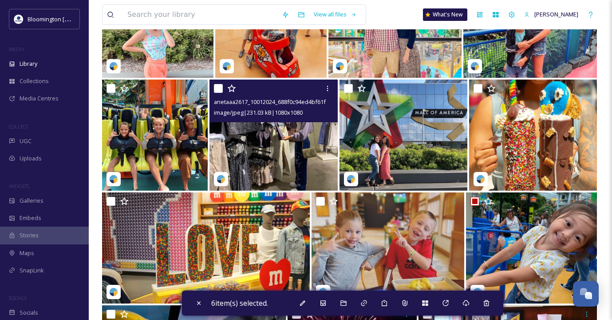
click at [217, 85] on input "checkbox" at bounding box center [218, 88] width 9 height 9
checkbox input "true"
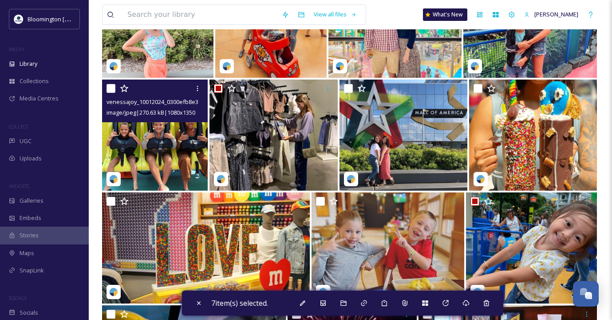
click at [107, 87] on input "checkbox" at bounding box center [111, 88] width 9 height 9
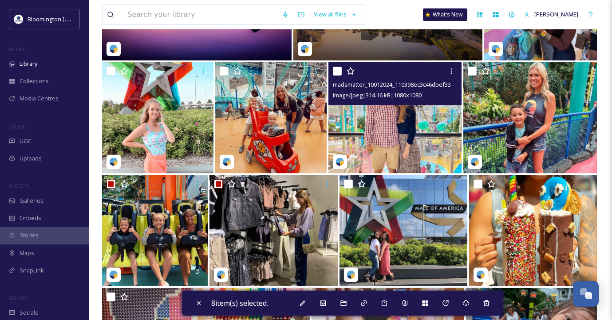
scroll to position [32770, 0]
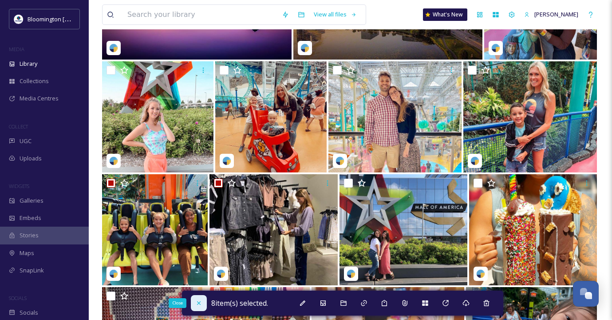
click at [195, 301] on icon at bounding box center [198, 302] width 7 height 7
checkbox input "false"
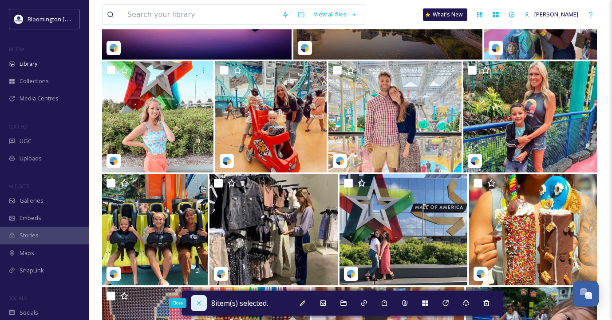
checkbox input "false"
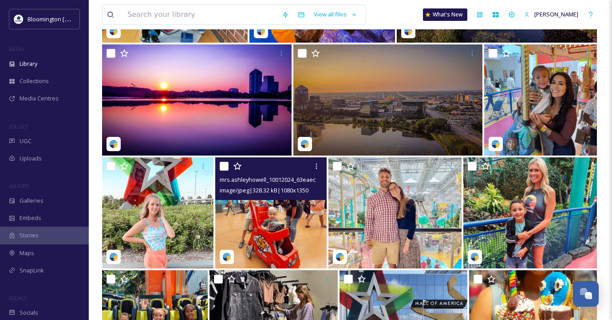
scroll to position [32676, 0]
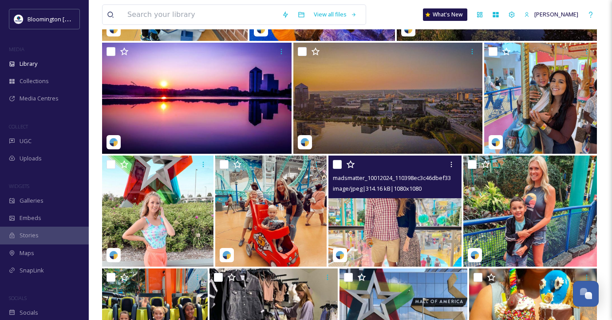
click at [339, 164] on input "checkbox" at bounding box center [337, 164] width 9 height 9
checkbox input "true"
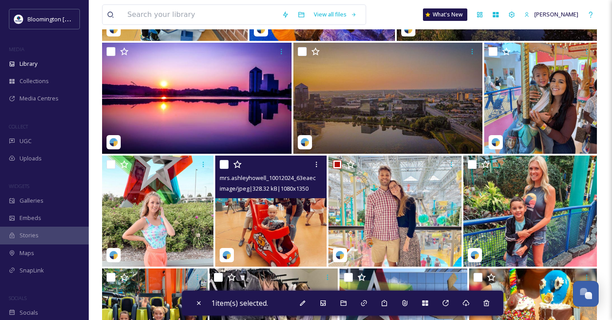
click at [226, 163] on input "checkbox" at bounding box center [224, 164] width 9 height 9
checkbox input "true"
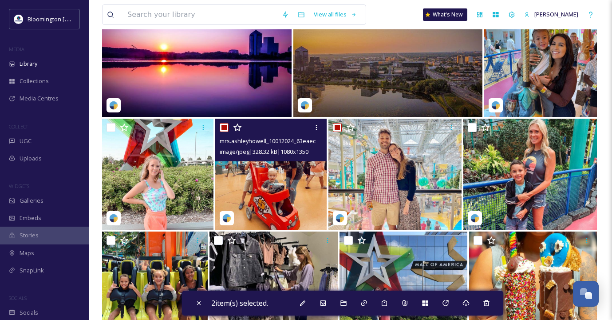
scroll to position [32724, 0]
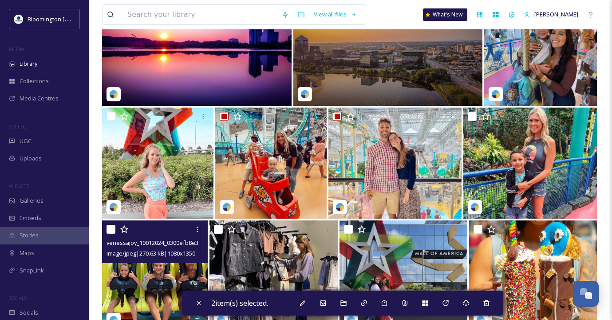
drag, startPoint x: 108, startPoint y: 229, endPoint x: 156, endPoint y: 213, distance: 51.1
click at [107, 229] on input "checkbox" at bounding box center [111, 229] width 9 height 9
checkbox input "true"
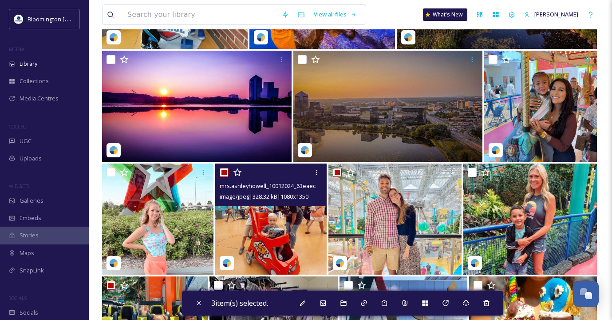
scroll to position [32627, 0]
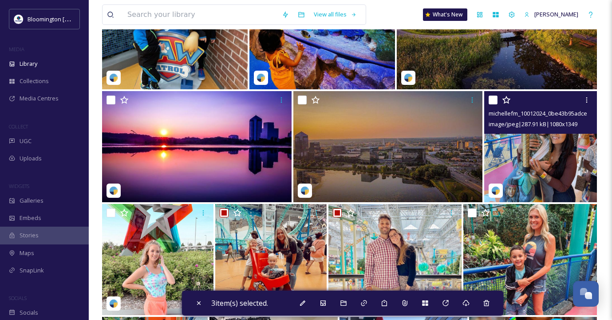
click at [495, 98] on input "checkbox" at bounding box center [493, 99] width 9 height 9
checkbox input "true"
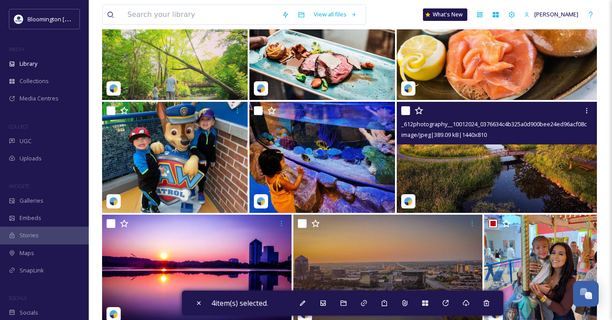
scroll to position [32456, 0]
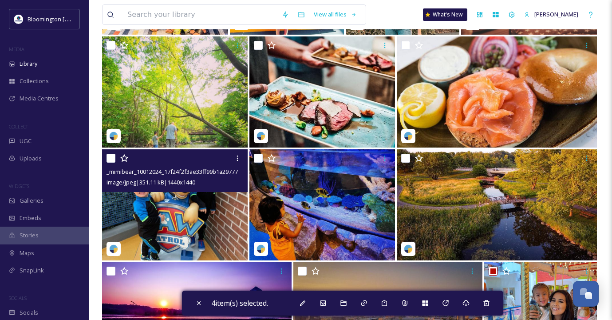
click at [111, 156] on input "checkbox" at bounding box center [111, 158] width 9 height 9
checkbox input "true"
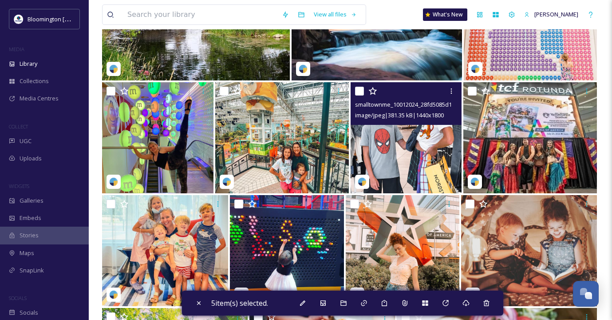
scroll to position [32184, 0]
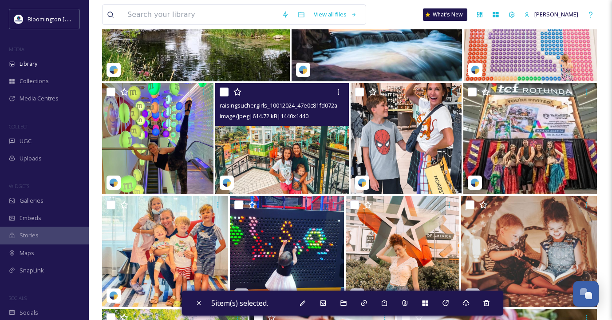
click at [226, 92] on input "checkbox" at bounding box center [224, 91] width 9 height 9
checkbox input "true"
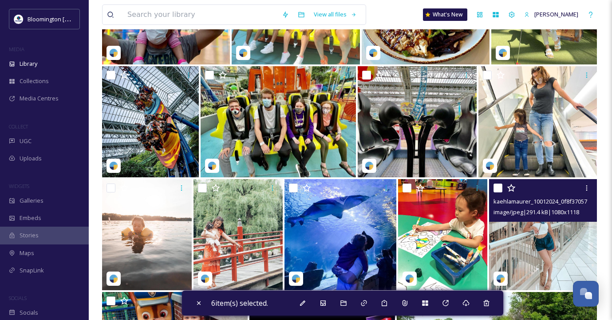
scroll to position [31743, 0]
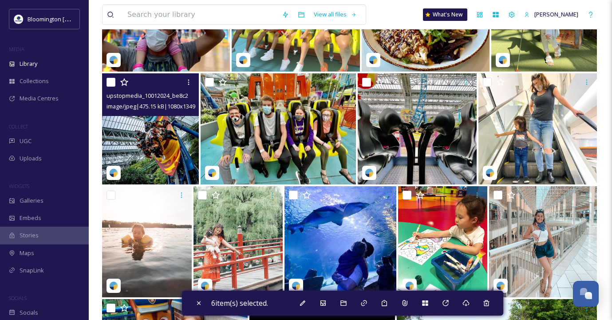
click at [111, 83] on input "checkbox" at bounding box center [111, 82] width 9 height 9
checkbox input "true"
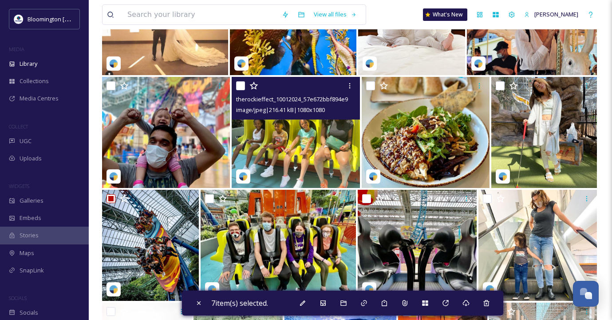
scroll to position [31628, 0]
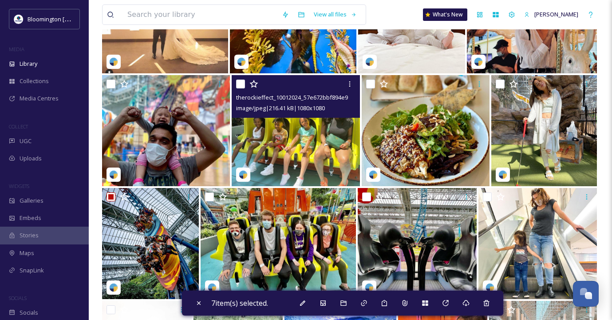
click at [244, 83] on input "checkbox" at bounding box center [240, 83] width 9 height 9
checkbox input "true"
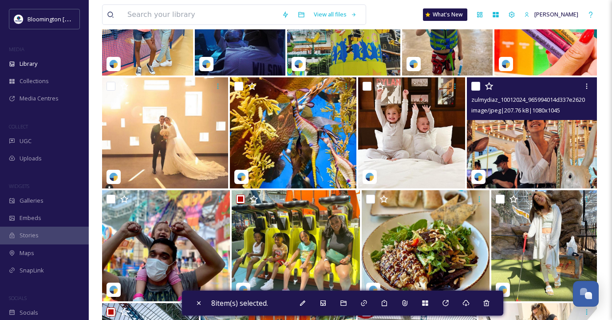
scroll to position [31496, 0]
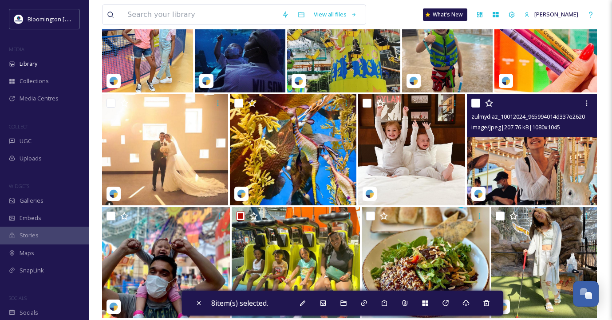
click at [474, 103] on input "checkbox" at bounding box center [476, 103] width 9 height 9
checkbox input "true"
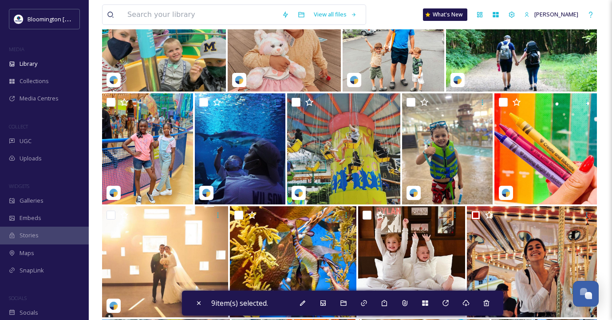
scroll to position [31386, 0]
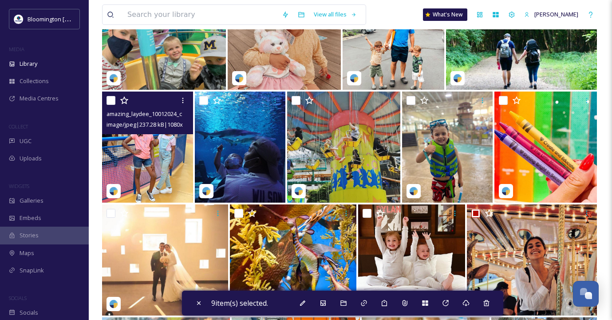
click at [111, 99] on input "checkbox" at bounding box center [111, 100] width 9 height 9
checkbox input "true"
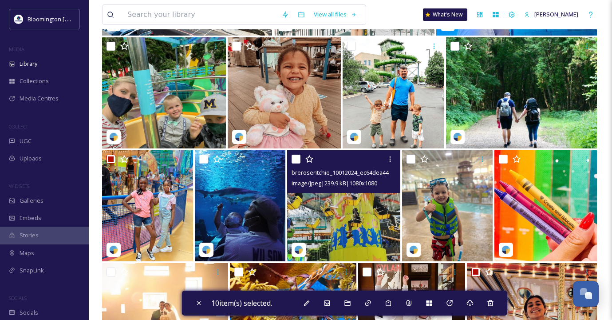
scroll to position [31364, 0]
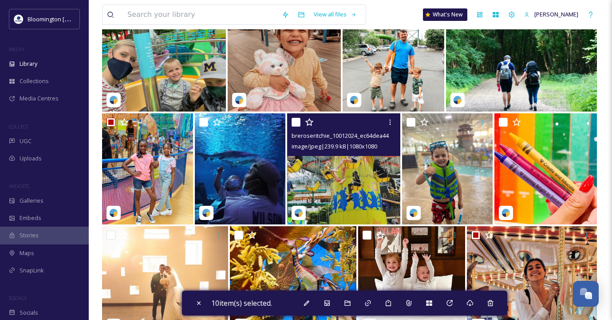
click at [295, 121] on input "checkbox" at bounding box center [296, 122] width 9 height 9
checkbox input "true"
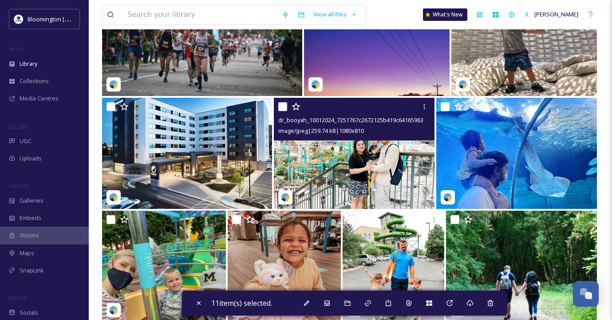
scroll to position [31143, 0]
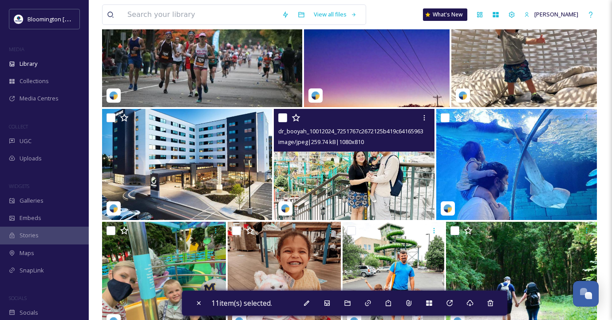
click at [285, 120] on input "checkbox" at bounding box center [282, 117] width 9 height 9
checkbox input "true"
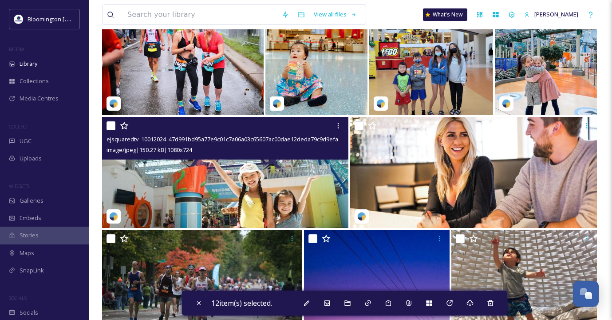
scroll to position [30901, 0]
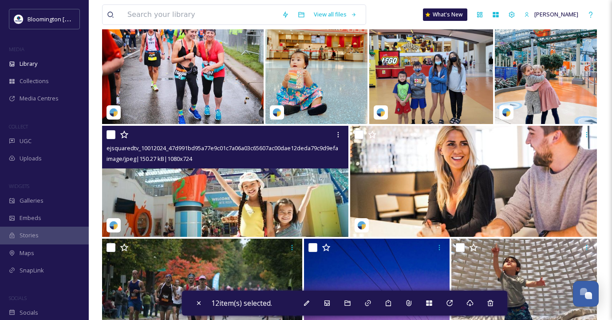
click at [111, 135] on input "checkbox" at bounding box center [111, 134] width 9 height 9
checkbox input "true"
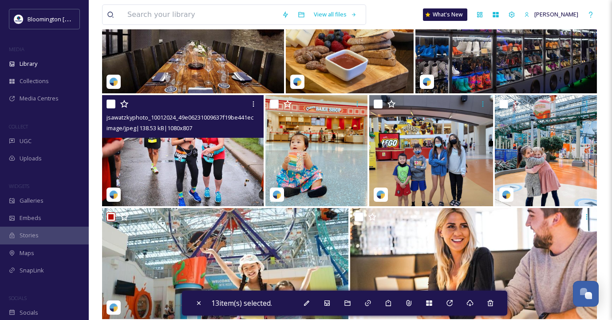
scroll to position [30818, 0]
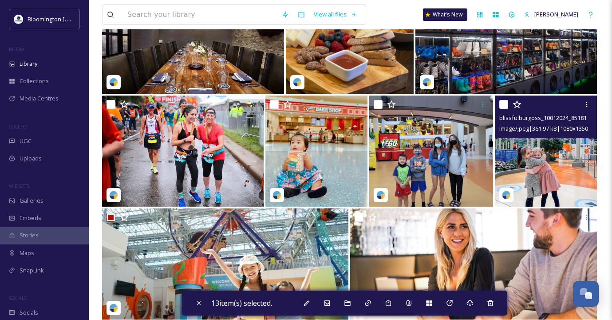
click at [505, 103] on input "checkbox" at bounding box center [504, 104] width 9 height 9
checkbox input "true"
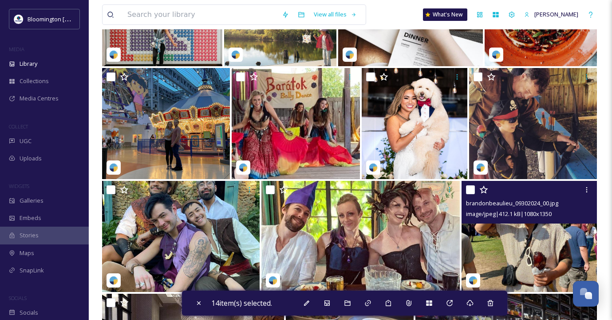
scroll to position [30490, 0]
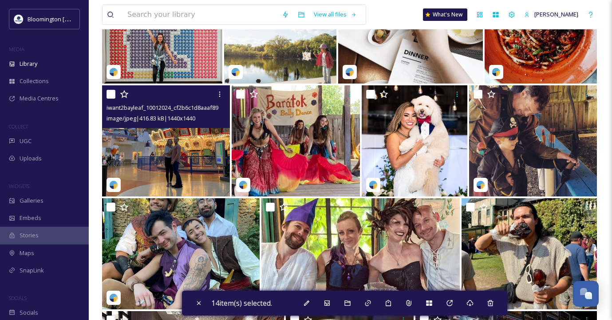
click at [111, 93] on input "checkbox" at bounding box center [111, 94] width 9 height 9
checkbox input "true"
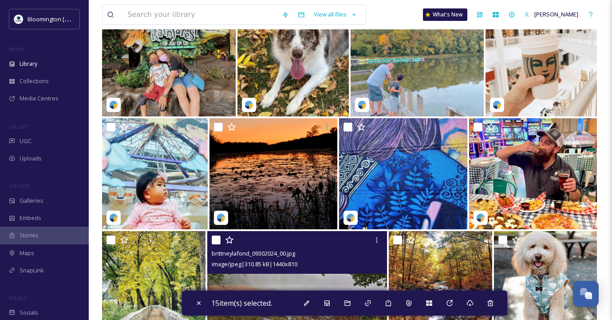
scroll to position [29993, 0]
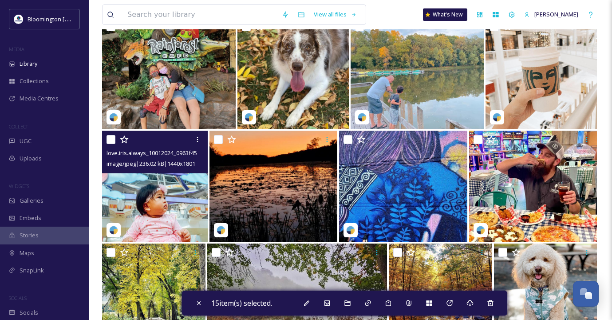
click at [109, 138] on input "checkbox" at bounding box center [111, 139] width 9 height 9
checkbox input "true"
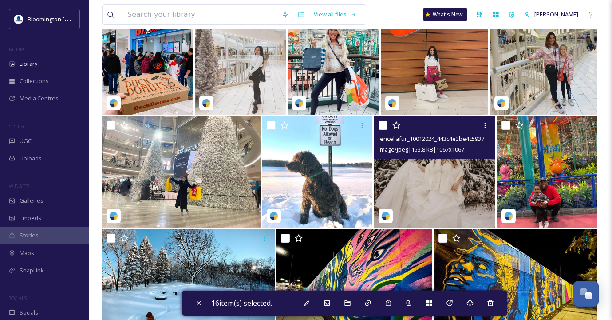
scroll to position [28992, 0]
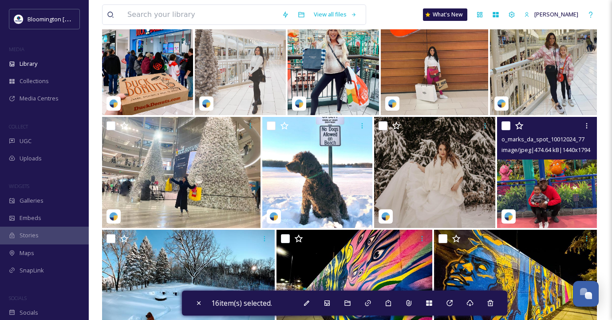
click at [506, 124] on input "checkbox" at bounding box center [506, 125] width 9 height 9
checkbox input "true"
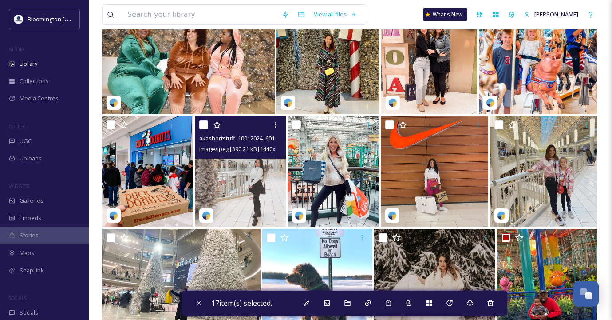
scroll to position [28884, 0]
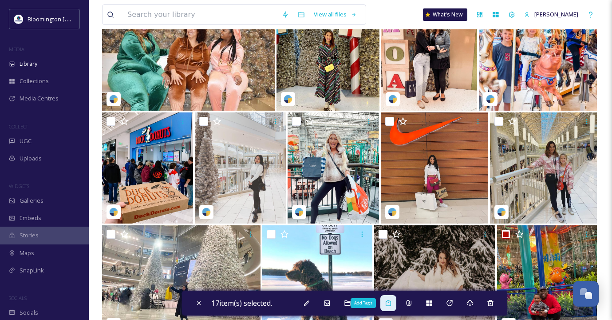
click at [392, 303] on icon at bounding box center [388, 302] width 7 height 7
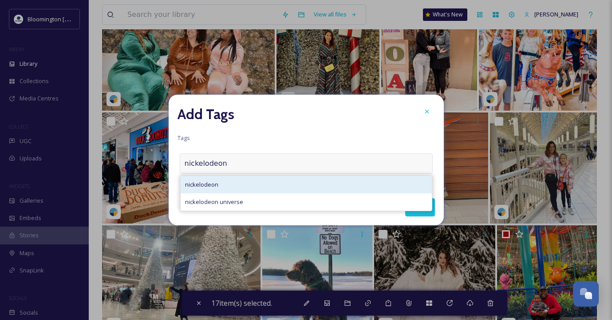
type input "nickelodeon"
click at [249, 183] on div "nickelodeon" at bounding box center [306, 184] width 251 height 17
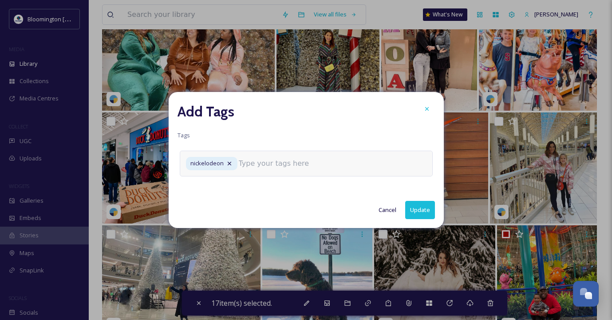
click at [267, 163] on input at bounding box center [283, 163] width 89 height 11
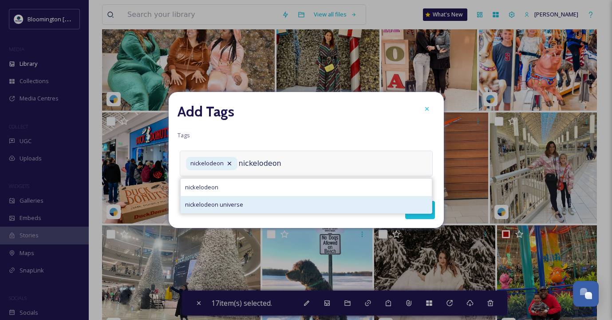
type input "nickelodeon"
click at [251, 202] on div "nickelodeon universe" at bounding box center [306, 204] width 251 height 17
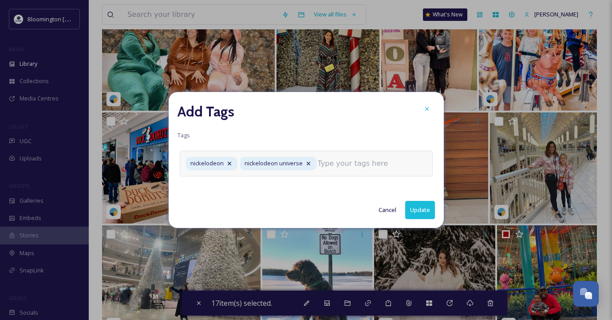
click at [346, 165] on input at bounding box center [362, 163] width 89 height 11
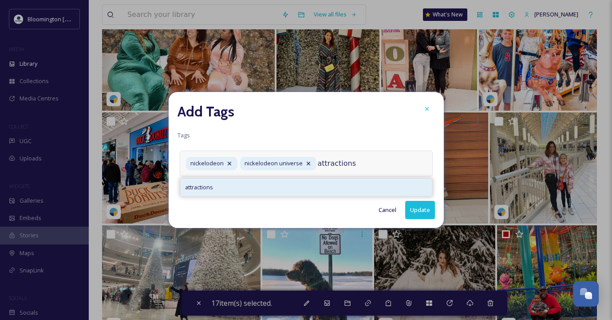
type input "attractions"
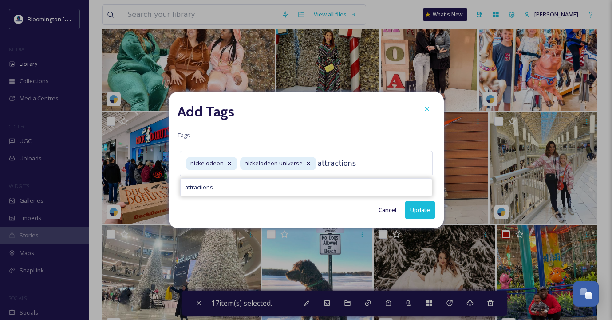
click at [304, 184] on div "attractions" at bounding box center [306, 187] width 251 height 17
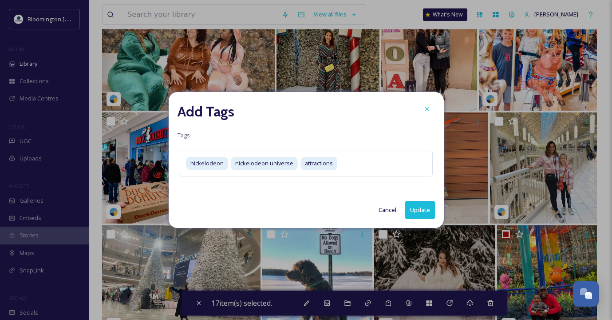
click at [419, 215] on button "Update" at bounding box center [420, 210] width 30 height 18
checkbox input "false"
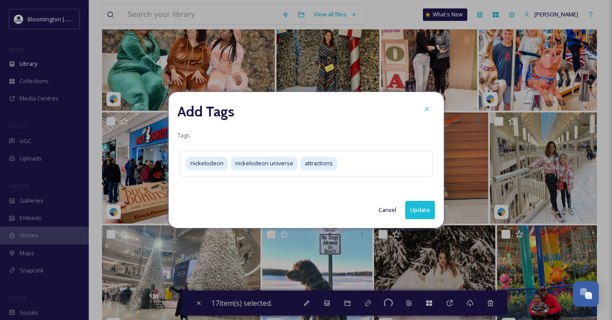
checkbox input "false"
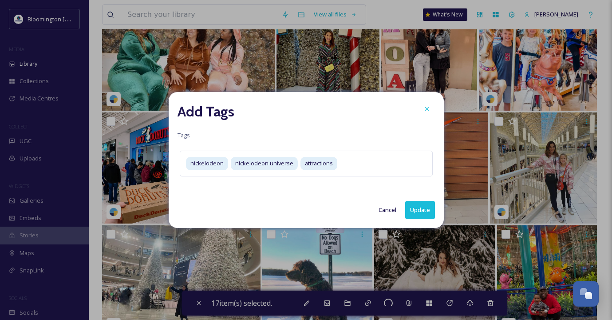
checkbox input "false"
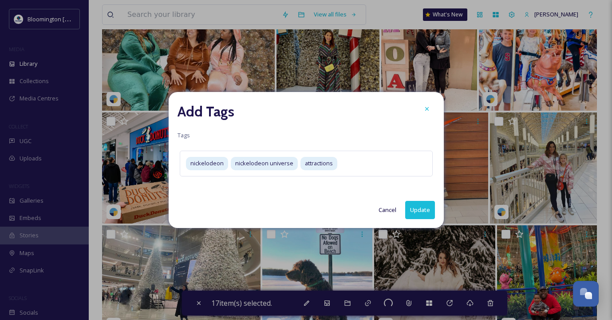
checkbox input "false"
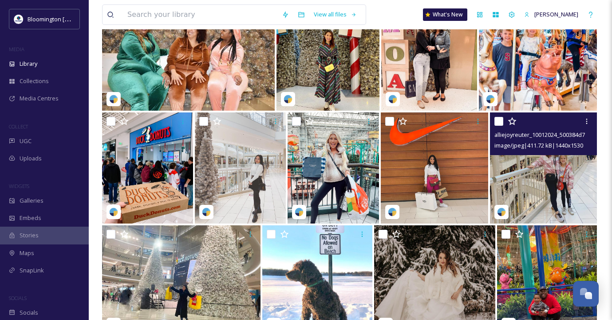
click at [499, 120] on input "checkbox" at bounding box center [499, 121] width 9 height 9
checkbox input "true"
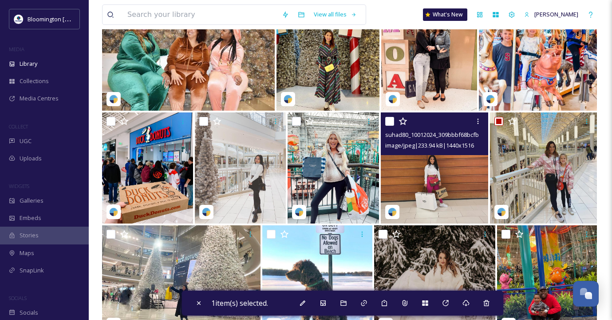
click at [389, 119] on input "checkbox" at bounding box center [389, 121] width 9 height 9
checkbox input "true"
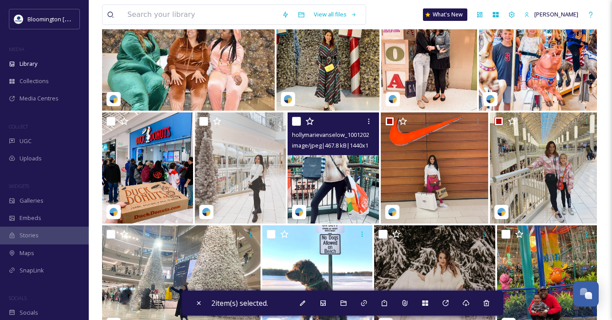
click at [299, 123] on input "checkbox" at bounding box center [296, 121] width 9 height 9
checkbox input "true"
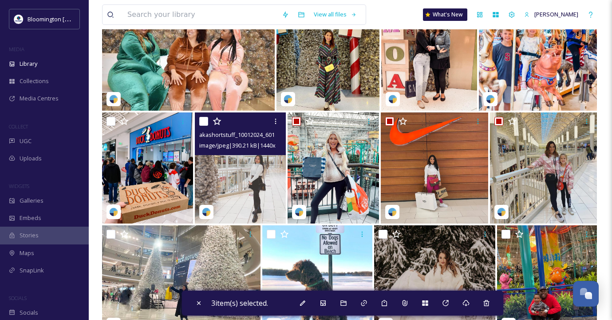
click at [204, 124] on input "checkbox" at bounding box center [203, 121] width 9 height 9
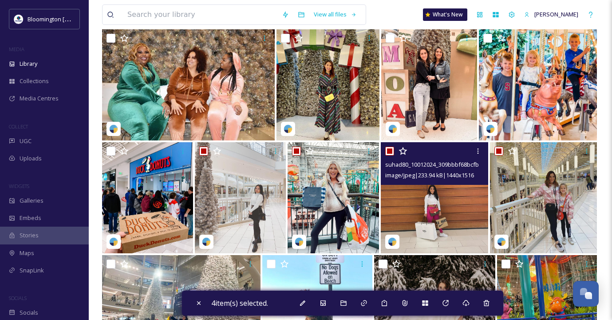
scroll to position [28853, 0]
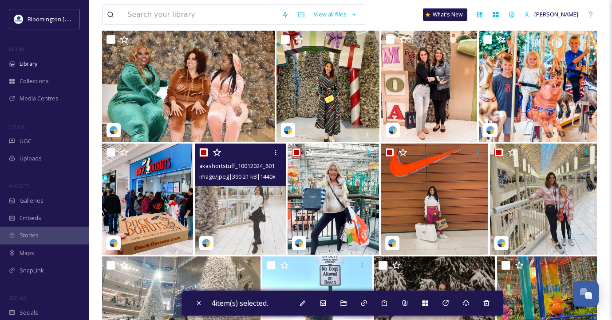
click at [205, 154] on input "checkbox" at bounding box center [203, 152] width 9 height 9
click at [203, 152] on input "checkbox" at bounding box center [203, 152] width 9 height 9
checkbox input "true"
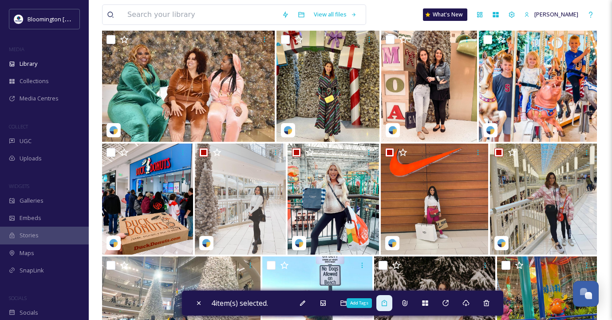
click at [387, 303] on icon at bounding box center [384, 302] width 7 height 7
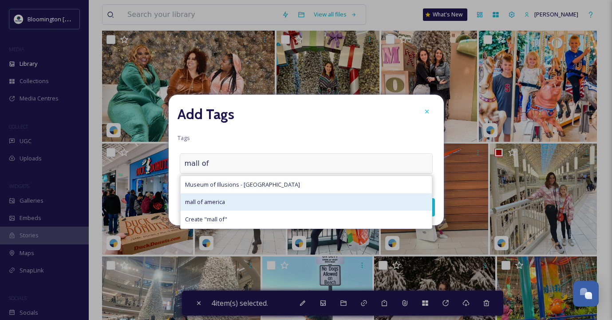
type input "mall of"
click at [216, 201] on span "mall of america" at bounding box center [205, 202] width 40 height 8
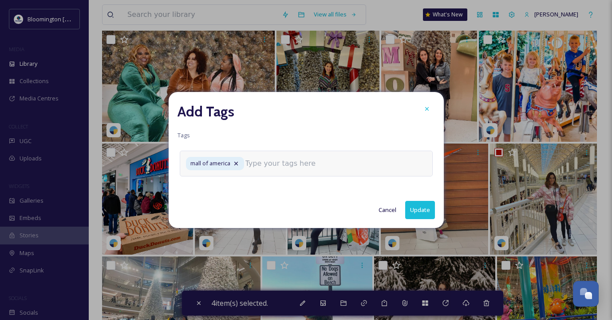
click at [262, 164] on input at bounding box center [290, 163] width 89 height 11
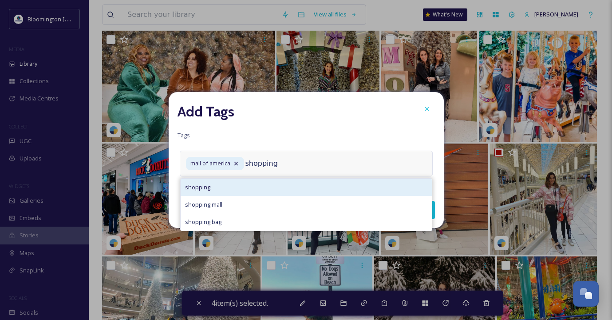
type input "shopping"
click at [247, 182] on div "shopping" at bounding box center [306, 187] width 251 height 17
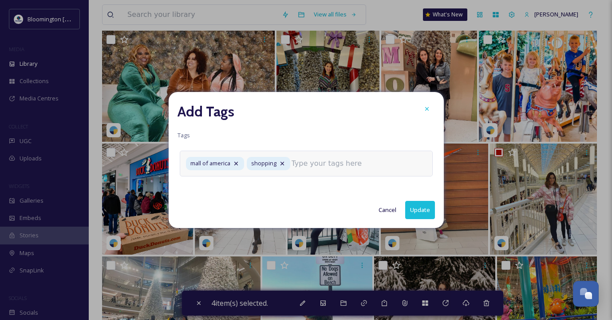
click at [349, 163] on input at bounding box center [336, 163] width 89 height 11
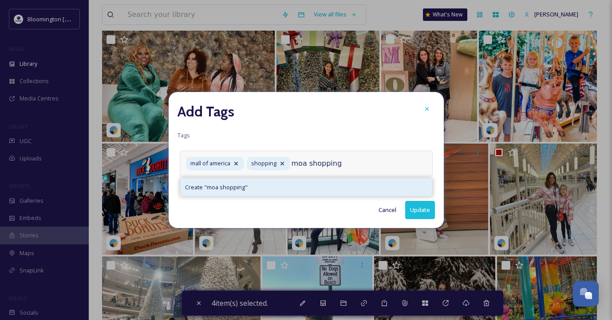
type input "moa shopping"
click at [301, 183] on div "Create " moa shopping "" at bounding box center [306, 187] width 251 height 17
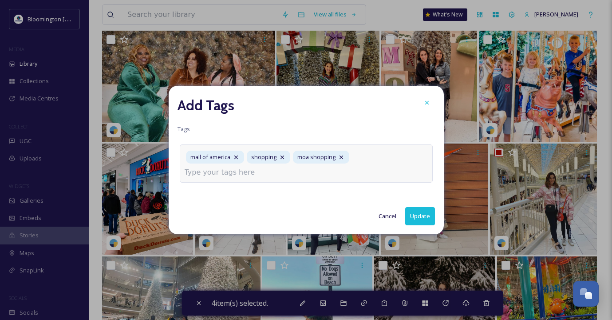
click at [425, 215] on button "Update" at bounding box center [420, 216] width 30 height 18
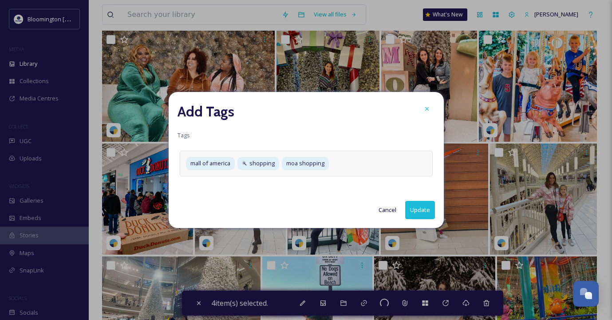
checkbox input "false"
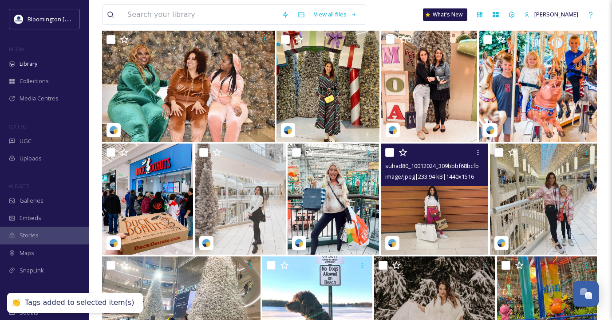
scroll to position [28849, 0]
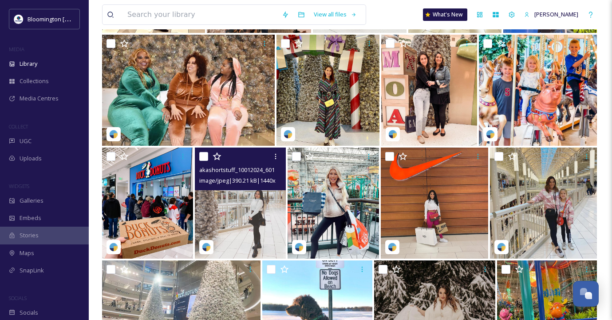
click at [201, 157] on input "checkbox" at bounding box center [203, 156] width 9 height 9
checkbox input "true"
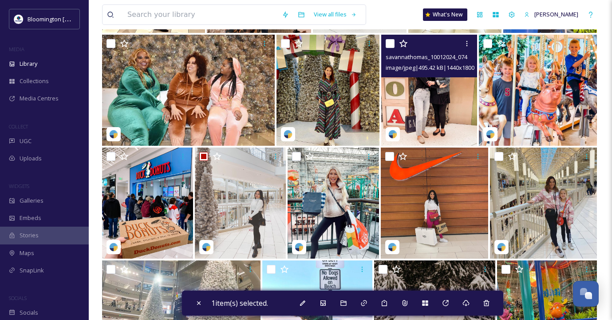
click at [390, 42] on input "checkbox" at bounding box center [390, 43] width 9 height 9
checkbox input "true"
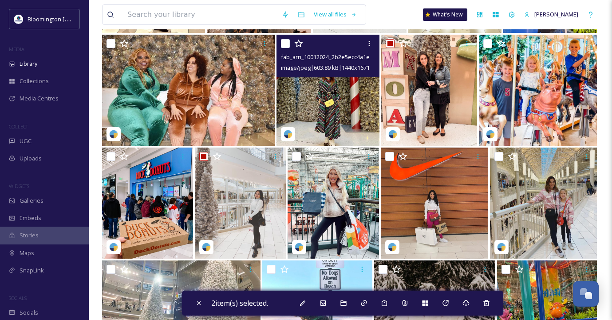
drag, startPoint x: 287, startPoint y: 43, endPoint x: 293, endPoint y: 49, distance: 8.5
click at [287, 43] on input "checkbox" at bounding box center [285, 43] width 9 height 9
checkbox input "true"
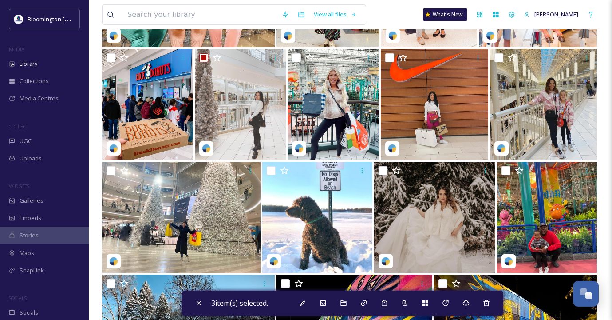
scroll to position [28967, 0]
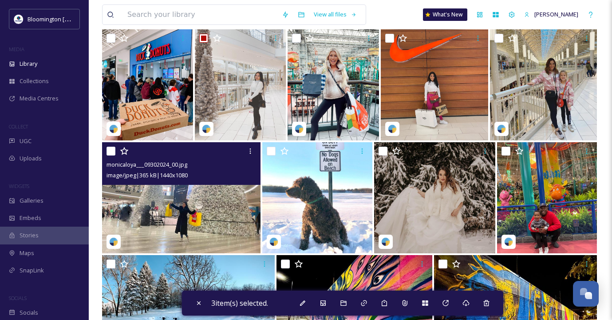
click at [113, 151] on input "checkbox" at bounding box center [111, 151] width 9 height 9
checkbox input "true"
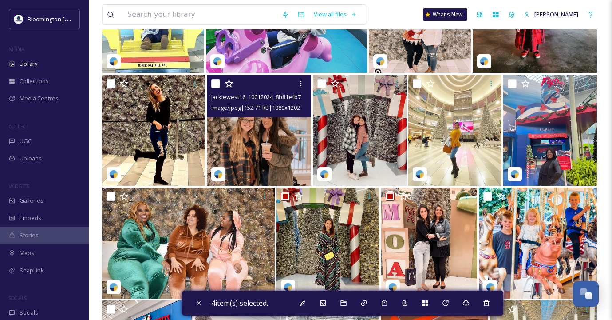
scroll to position [28700, 0]
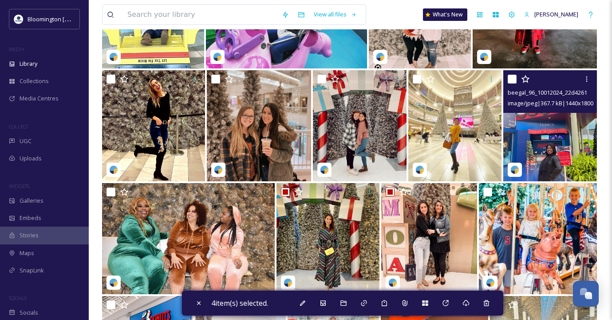
click at [512, 79] on input "checkbox" at bounding box center [512, 79] width 9 height 9
checkbox input "true"
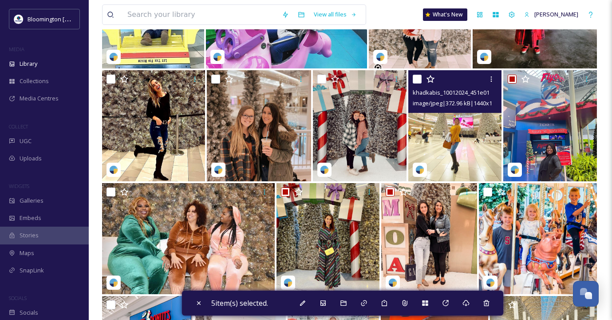
click at [416, 78] on input "checkbox" at bounding box center [417, 79] width 9 height 9
checkbox input "true"
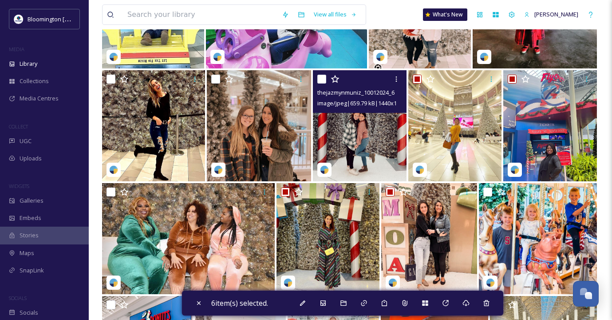
click at [321, 77] on input "checkbox" at bounding box center [322, 79] width 9 height 9
checkbox input "true"
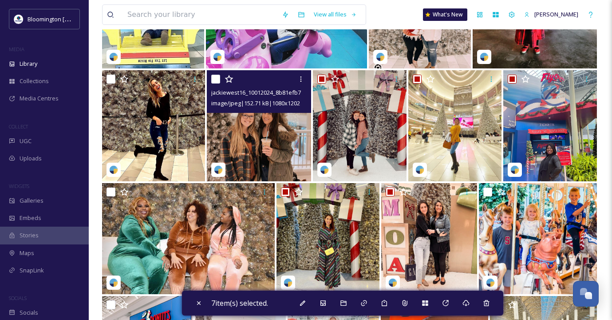
click at [214, 79] on input "checkbox" at bounding box center [215, 79] width 9 height 9
checkbox input "true"
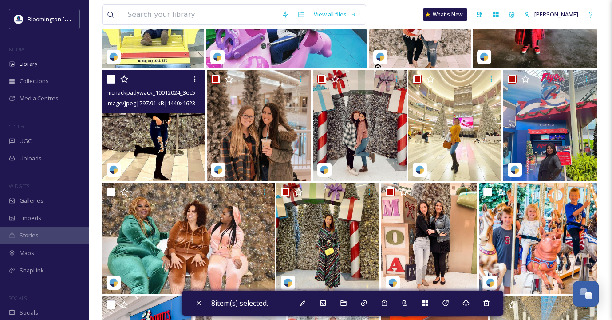
click at [112, 77] on input "checkbox" at bounding box center [111, 79] width 9 height 9
checkbox input "true"
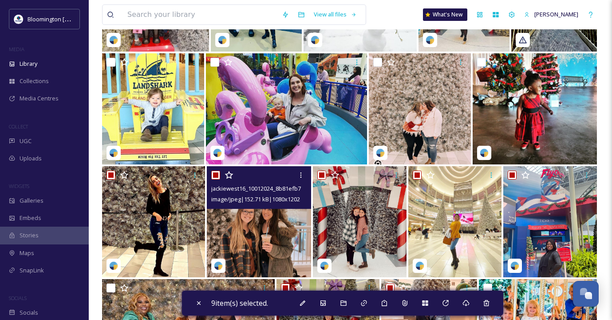
scroll to position [28605, 0]
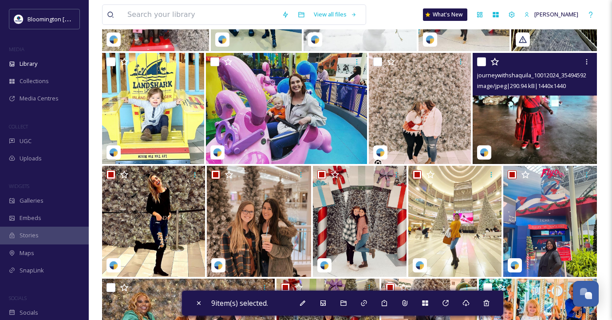
click at [483, 63] on input "checkbox" at bounding box center [481, 61] width 9 height 9
checkbox input "true"
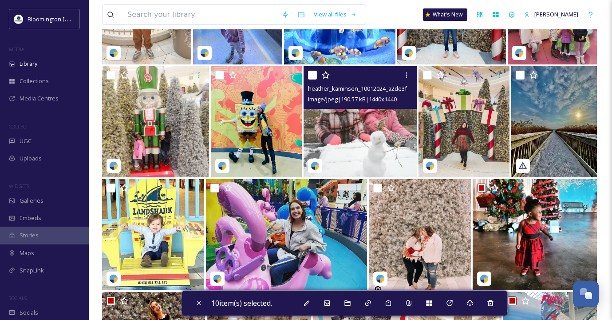
scroll to position [28476, 0]
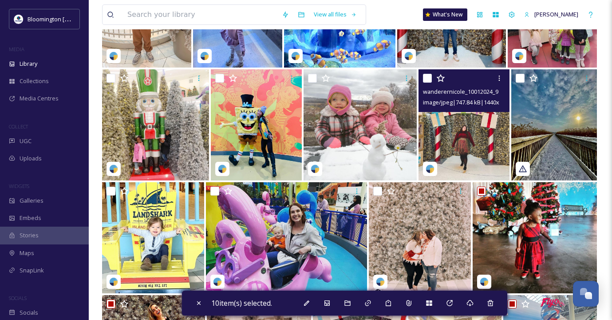
click at [431, 77] on input "checkbox" at bounding box center [427, 78] width 9 height 9
checkbox input "true"
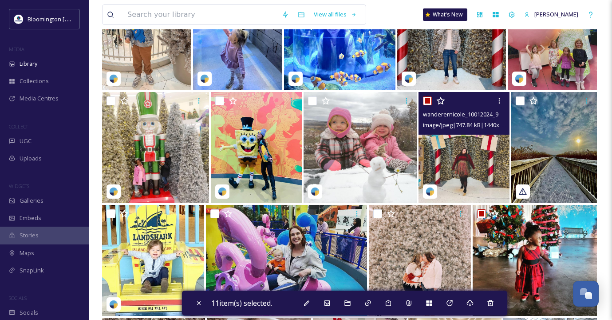
scroll to position [28453, 0]
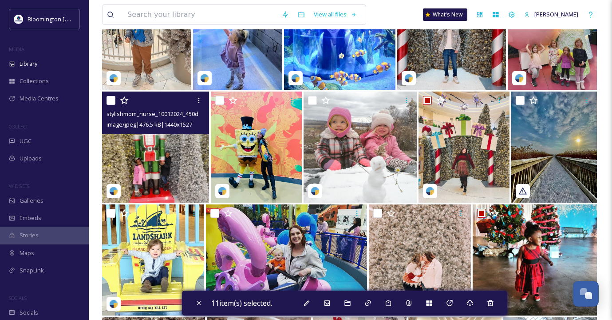
click at [110, 100] on input "checkbox" at bounding box center [111, 100] width 9 height 9
checkbox input "true"
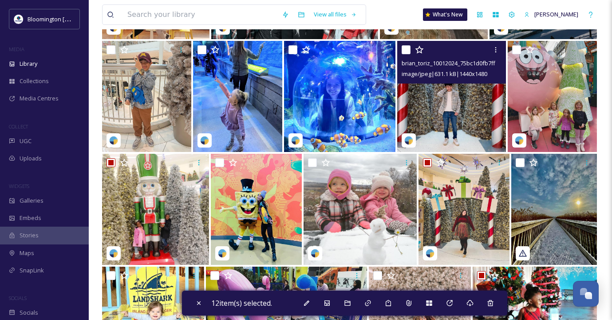
scroll to position [28374, 0]
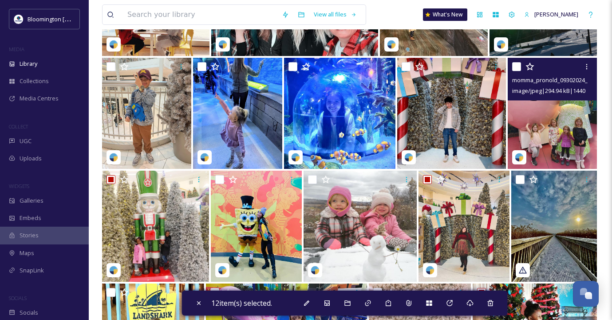
click at [516, 67] on input "checkbox" at bounding box center [516, 66] width 9 height 9
checkbox input "true"
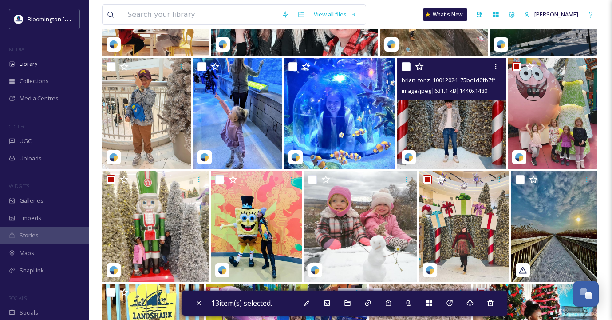
click at [405, 66] on input "checkbox" at bounding box center [406, 66] width 9 height 9
checkbox input "true"
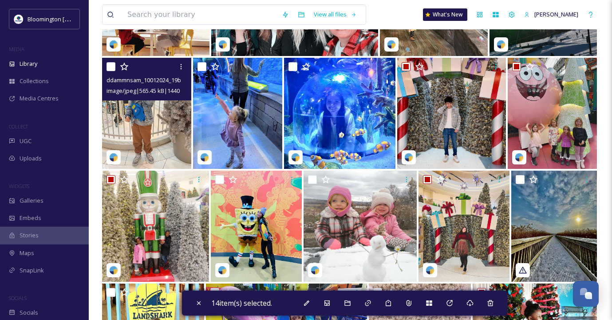
click at [113, 67] on input "checkbox" at bounding box center [111, 66] width 9 height 9
checkbox input "true"
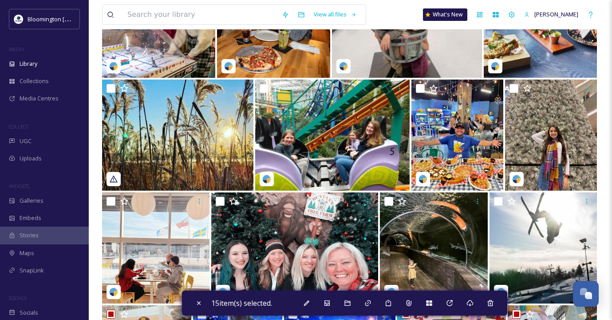
scroll to position [28120, 0]
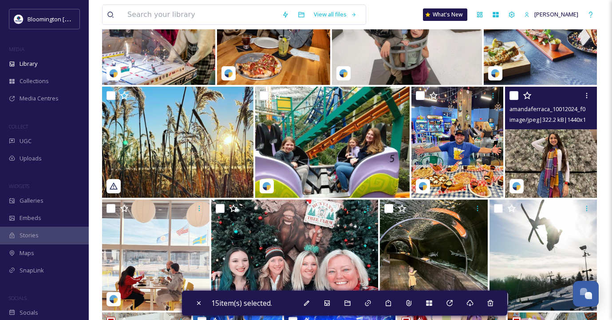
click at [516, 94] on input "checkbox" at bounding box center [514, 95] width 9 height 9
checkbox input "true"
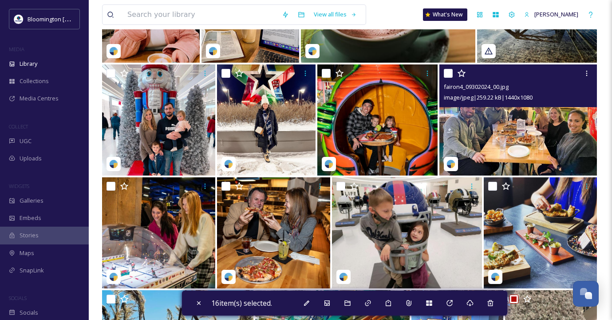
scroll to position [27916, 0]
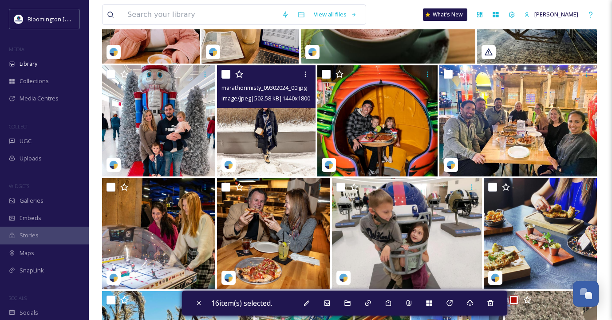
click at [224, 74] on input "checkbox" at bounding box center [226, 74] width 9 height 9
checkbox input "true"
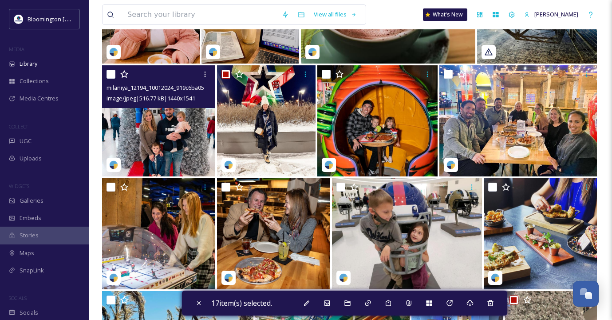
click at [107, 73] on input "checkbox" at bounding box center [111, 74] width 9 height 9
checkbox input "true"
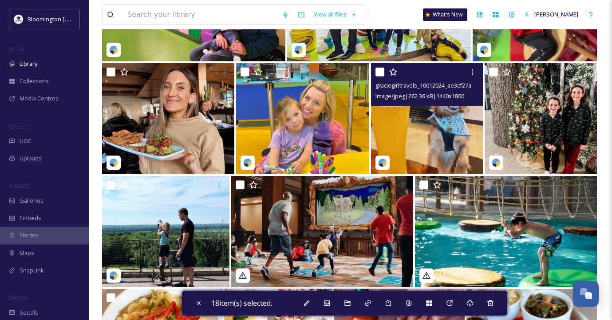
scroll to position [27355, 0]
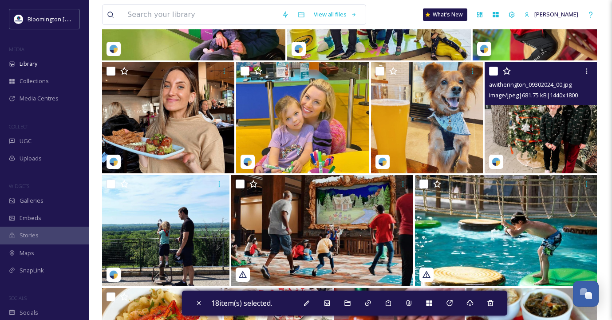
click at [494, 71] on input "checkbox" at bounding box center [493, 71] width 9 height 9
checkbox input "true"
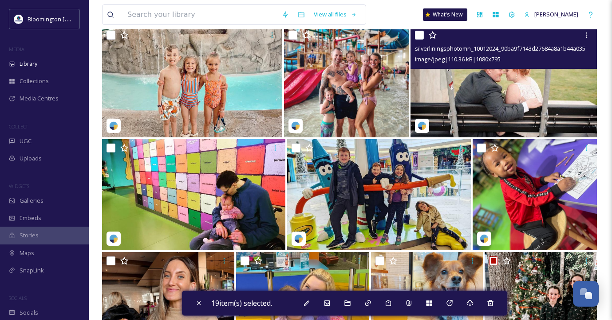
scroll to position [27164, 0]
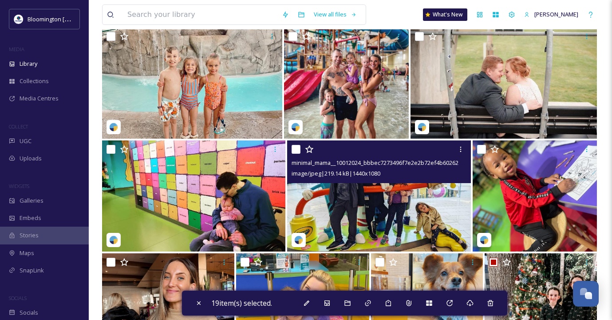
click at [292, 149] on input "checkbox" at bounding box center [296, 149] width 9 height 9
checkbox input "true"
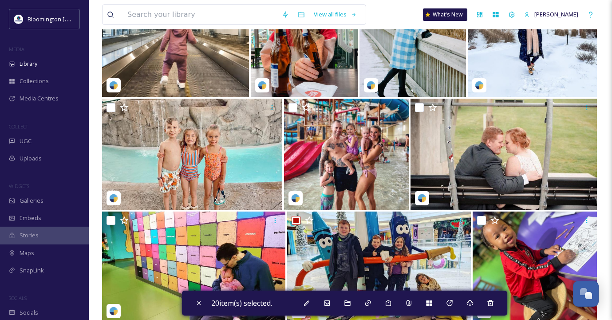
scroll to position [27104, 0]
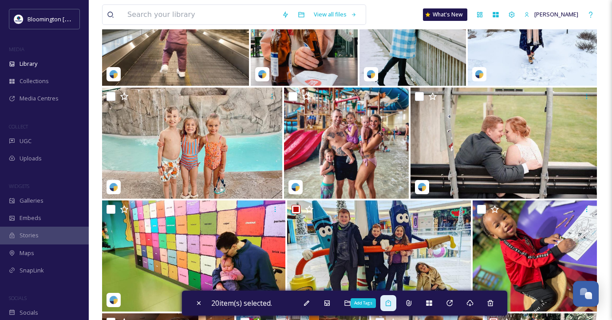
click at [389, 304] on icon at bounding box center [388, 302] width 7 height 7
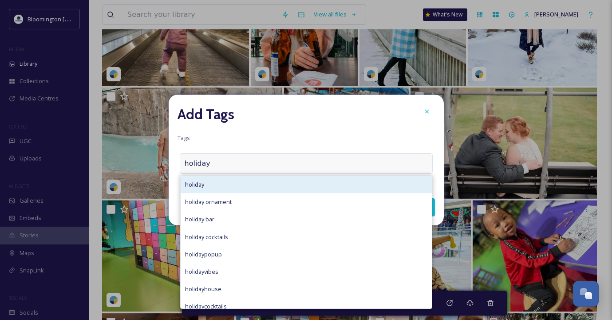
type input "holiday"
click at [278, 182] on div "holiday" at bounding box center [306, 184] width 251 height 17
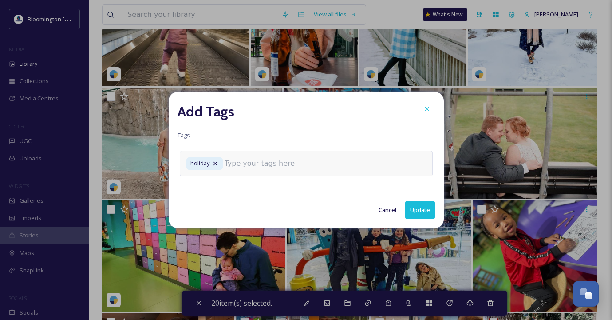
click at [275, 163] on input at bounding box center [269, 163] width 89 height 11
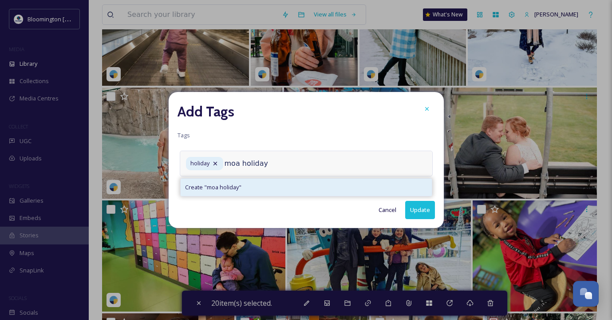
type input "moa holiday"
click at [265, 185] on div "Create " moa holiday "" at bounding box center [306, 187] width 251 height 17
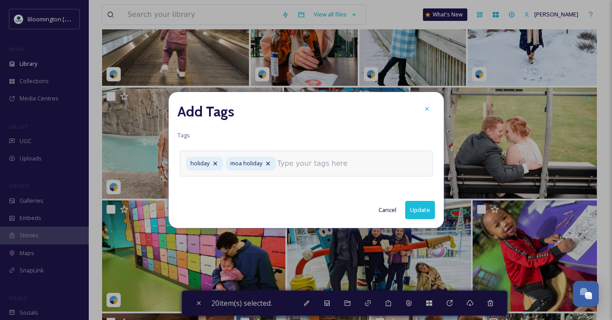
click at [311, 163] on input at bounding box center [322, 163] width 89 height 11
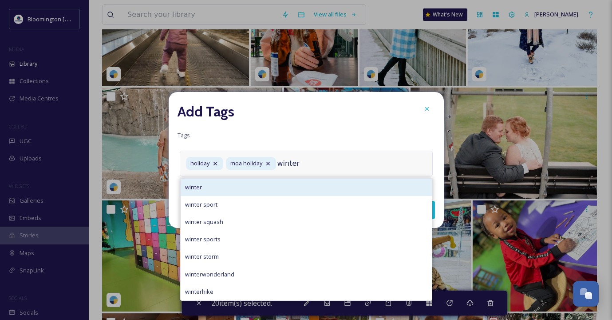
type input "winter"
click at [280, 184] on div "winter" at bounding box center [306, 187] width 251 height 17
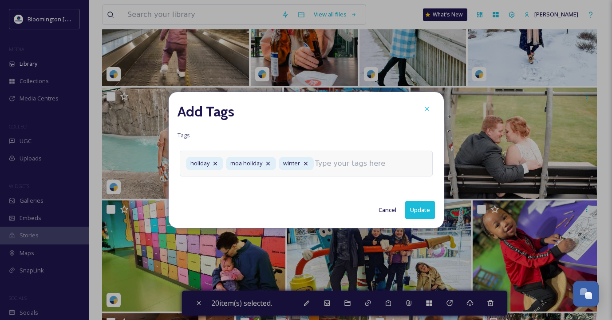
click at [363, 165] on input at bounding box center [359, 163] width 89 height 11
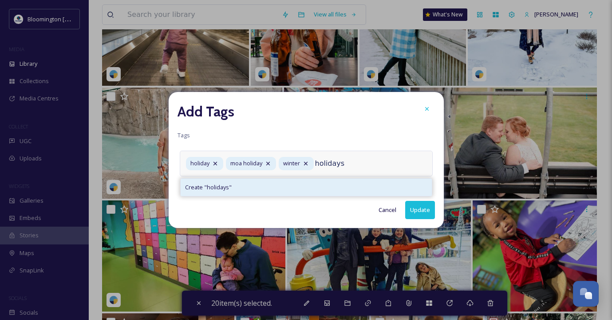
type input "holidays"
click at [338, 185] on div "Create " holidays "" at bounding box center [306, 187] width 251 height 17
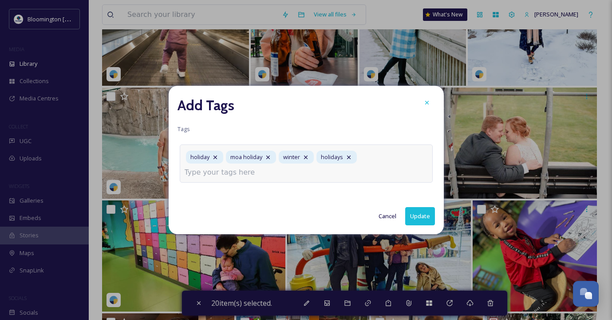
click at [424, 210] on button "Update" at bounding box center [420, 216] width 30 height 18
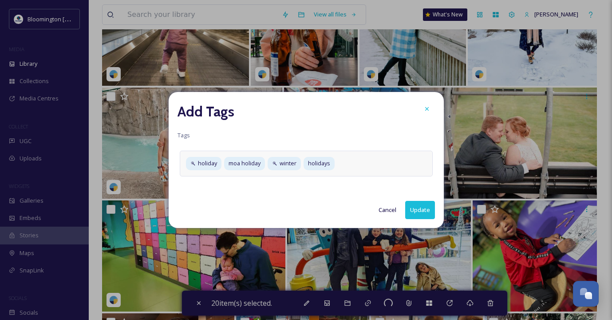
checkbox input "false"
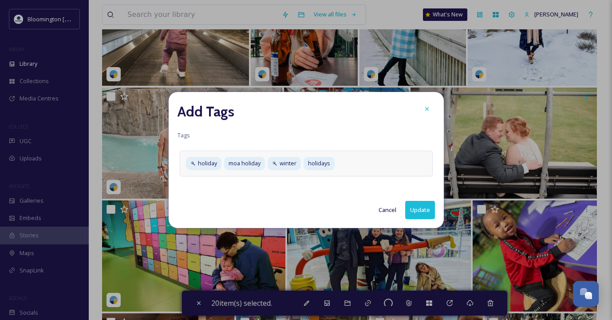
checkbox input "false"
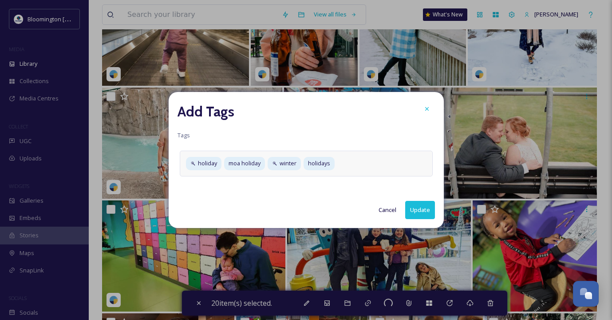
checkbox input "false"
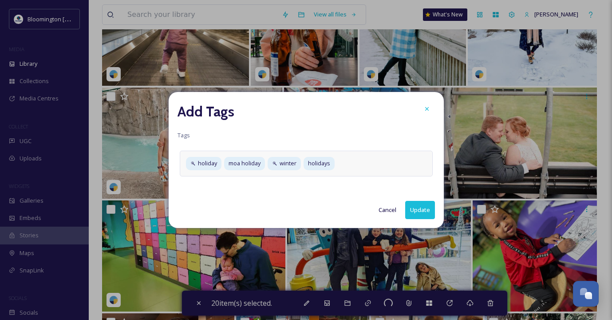
checkbox input "false"
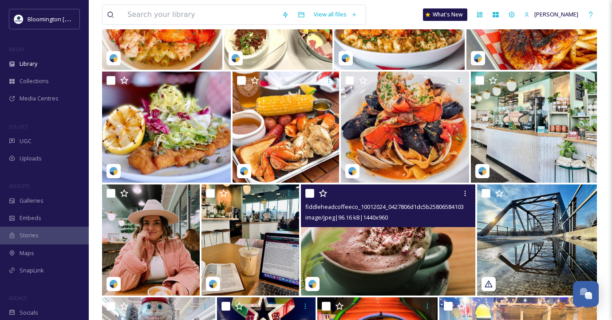
scroll to position [27655, 0]
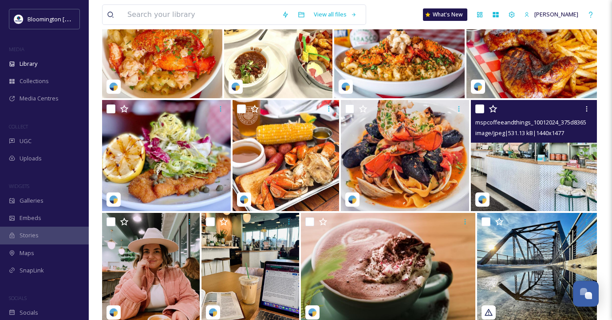
click at [528, 162] on img at bounding box center [534, 155] width 126 height 111
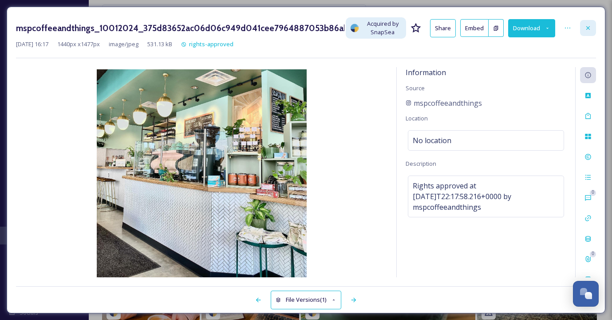
click at [587, 24] on icon at bounding box center [588, 27] width 7 height 7
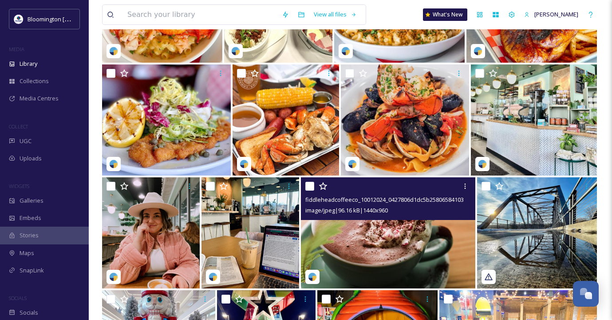
scroll to position [27693, 0]
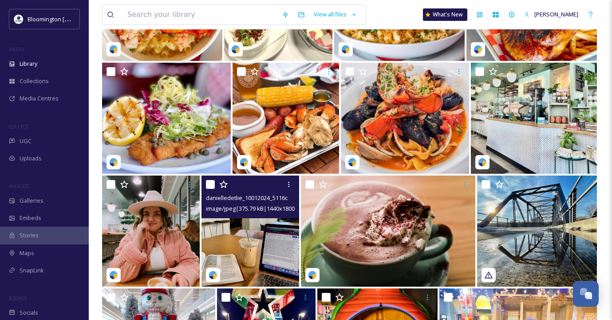
click at [258, 223] on img at bounding box center [251, 230] width 98 height 111
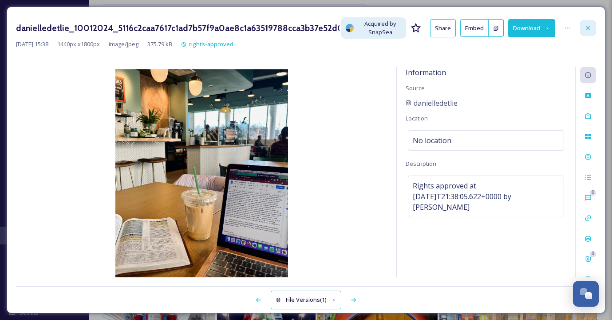
click at [590, 30] on icon at bounding box center [588, 27] width 7 height 7
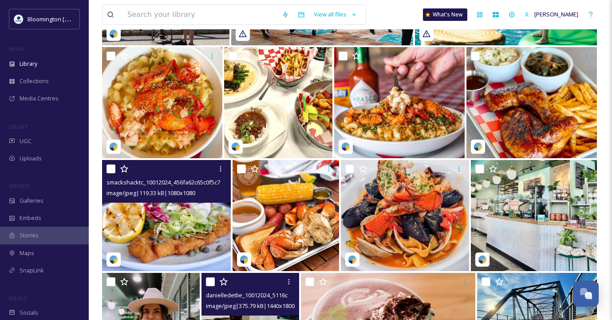
scroll to position [27580, 0]
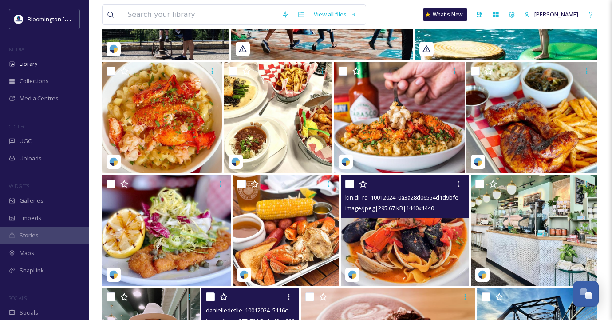
click at [346, 184] on input "checkbox" at bounding box center [349, 183] width 9 height 9
checkbox input "true"
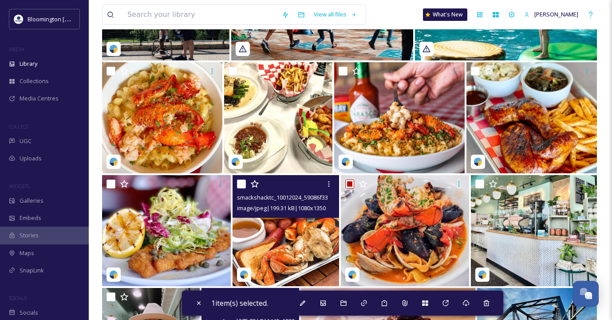
click at [238, 182] on input "checkbox" at bounding box center [241, 183] width 9 height 9
checkbox input "true"
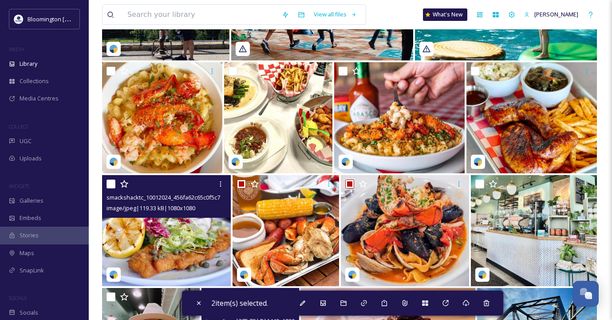
click at [108, 182] on input "checkbox" at bounding box center [111, 183] width 9 height 9
checkbox input "true"
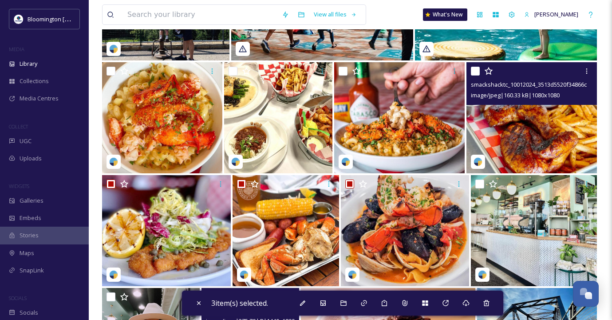
click at [477, 71] on input "checkbox" at bounding box center [475, 71] width 9 height 9
checkbox input "true"
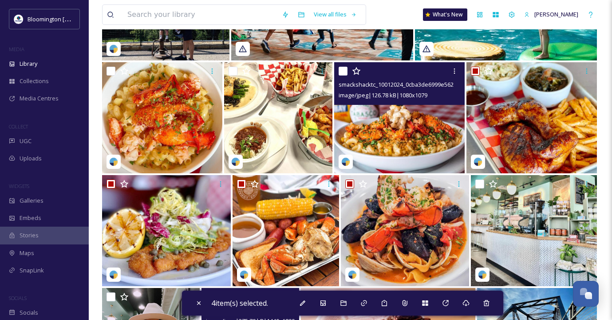
click at [341, 70] on input "checkbox" at bounding box center [343, 71] width 9 height 9
checkbox input "true"
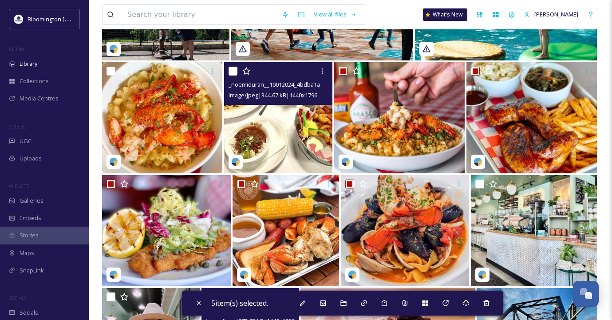
click at [232, 71] on input "checkbox" at bounding box center [233, 71] width 9 height 9
checkbox input "true"
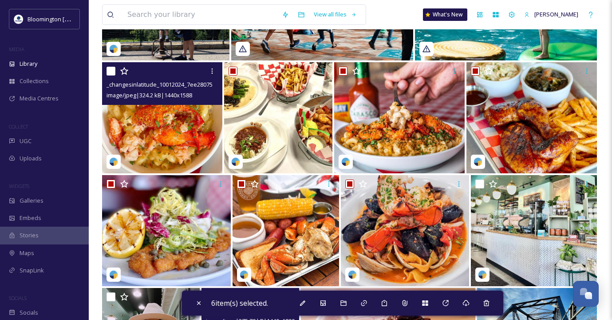
click at [112, 70] on input "checkbox" at bounding box center [111, 71] width 9 height 9
checkbox input "true"
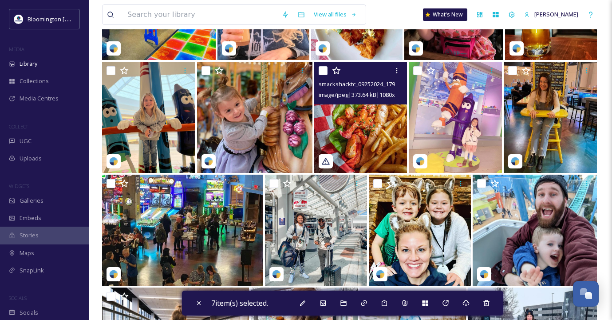
scroll to position [26790, 0]
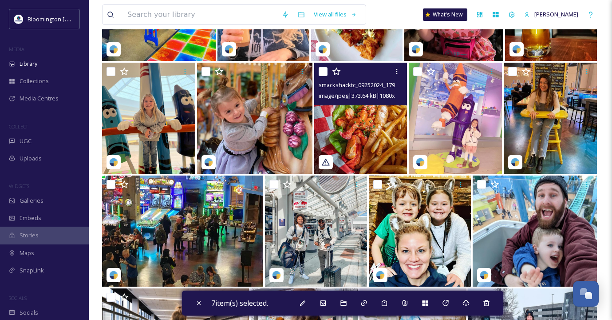
click at [324, 71] on input "checkbox" at bounding box center [323, 71] width 9 height 9
checkbox input "true"
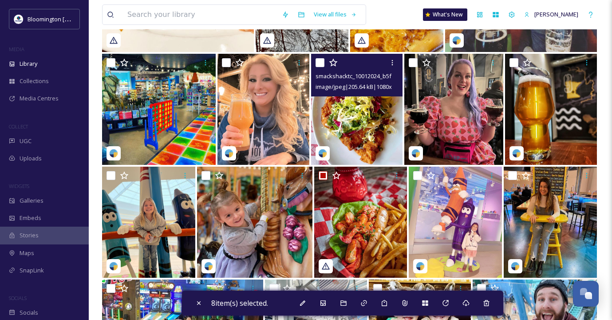
scroll to position [26686, 0]
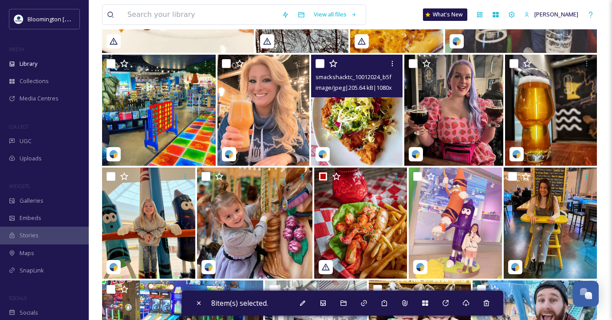
click at [321, 64] on input "checkbox" at bounding box center [320, 63] width 9 height 9
checkbox input "true"
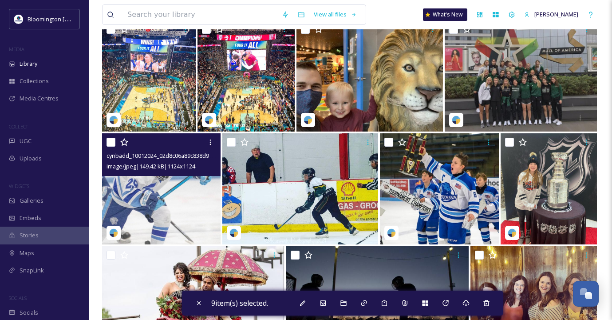
scroll to position [26269, 0]
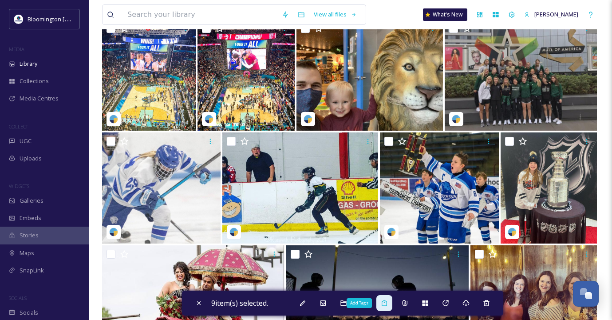
click at [384, 304] on icon at bounding box center [384, 302] width 7 height 7
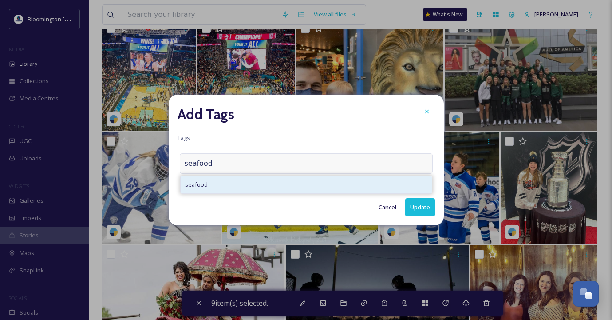
type input "seafood"
click at [260, 179] on div "seafood" at bounding box center [306, 184] width 251 height 17
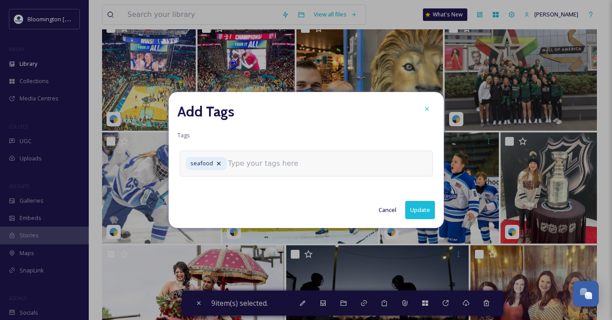
click at [271, 161] on input at bounding box center [272, 163] width 89 height 11
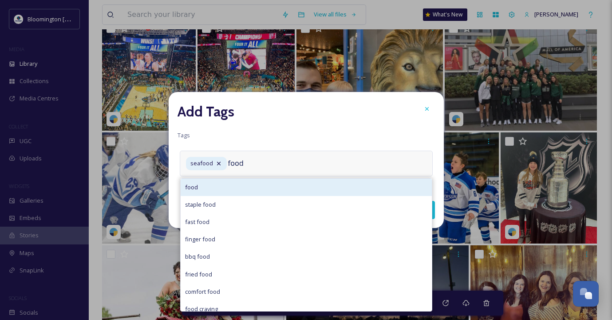
type input "food"
click at [254, 185] on div "food" at bounding box center [306, 187] width 251 height 17
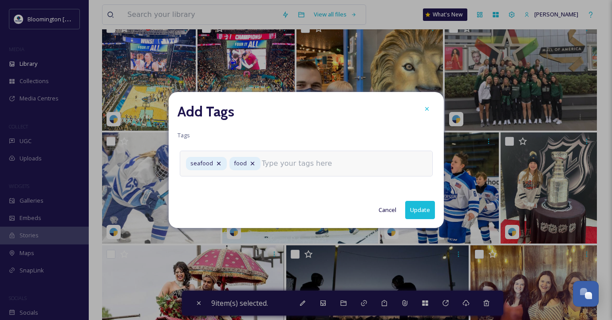
click at [326, 163] on input at bounding box center [306, 163] width 89 height 11
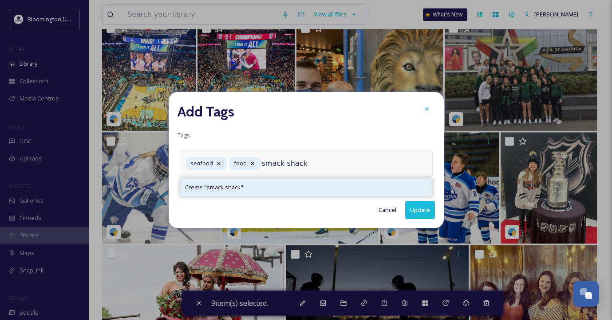
type input "smack shack"
click at [271, 186] on div "Create " smack shack "" at bounding box center [306, 187] width 251 height 17
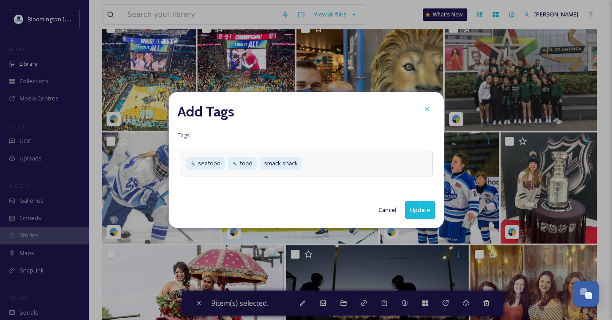
click at [420, 209] on button "Update" at bounding box center [420, 210] width 30 height 18
checkbox input "false"
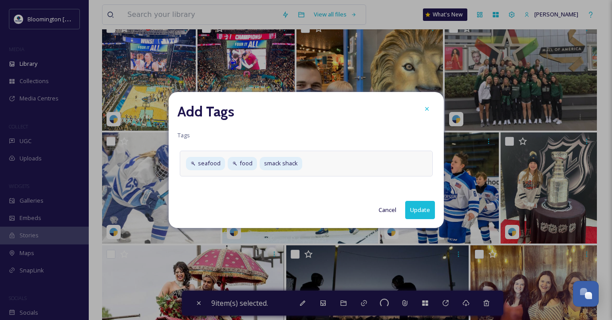
checkbox input "false"
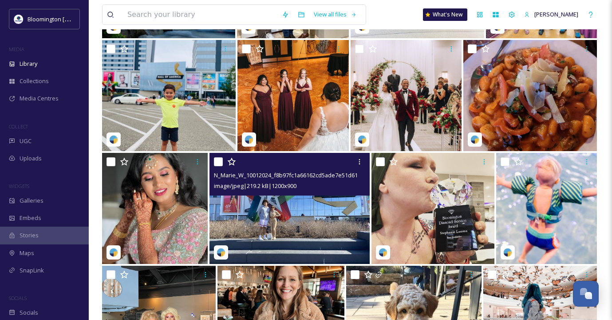
scroll to position [24784, 0]
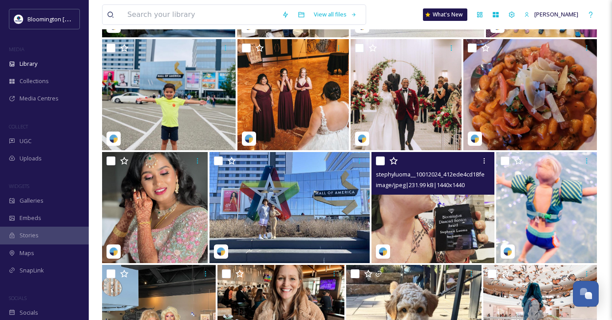
click at [431, 214] on img at bounding box center [433, 207] width 123 height 111
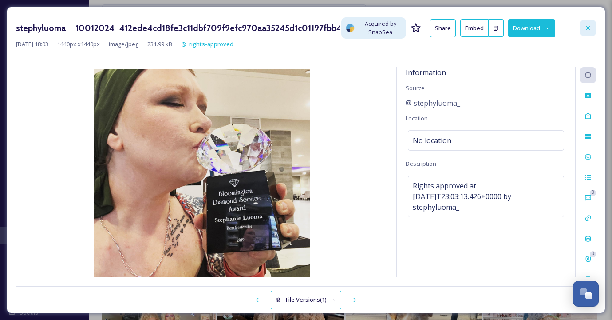
click at [591, 24] on icon at bounding box center [588, 27] width 7 height 7
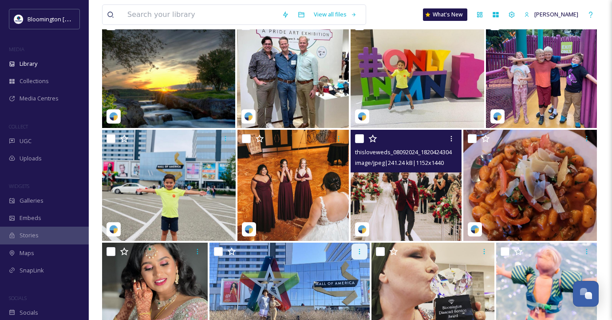
scroll to position [24690, 0]
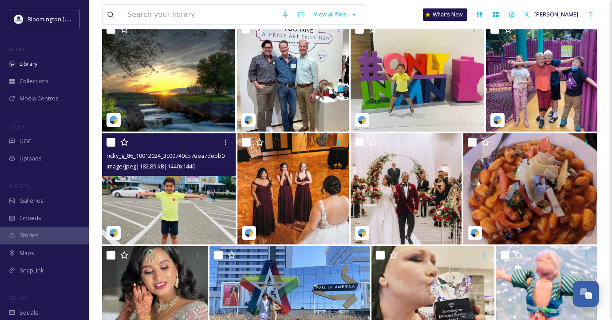
click at [175, 190] on img at bounding box center [169, 188] width 134 height 111
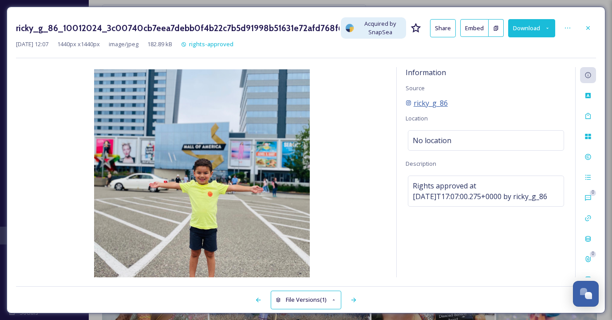
click at [429, 103] on span "ricky_g_86" at bounding box center [431, 103] width 34 height 11
click at [585, 29] on icon at bounding box center [588, 27] width 7 height 7
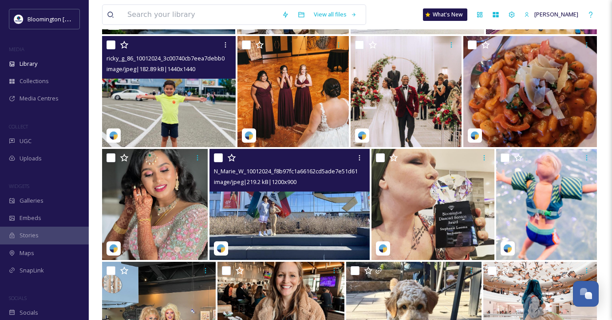
scroll to position [24797, 0]
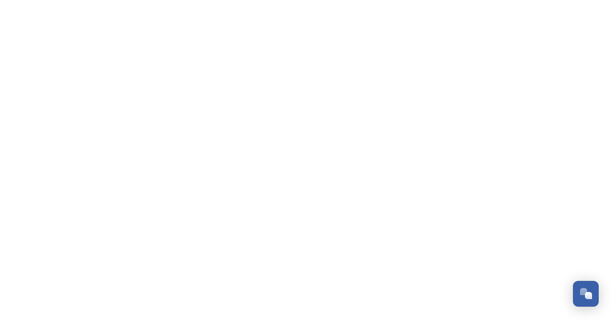
scroll to position [2359, 0]
